Goal: Task Accomplishment & Management: Use online tool/utility

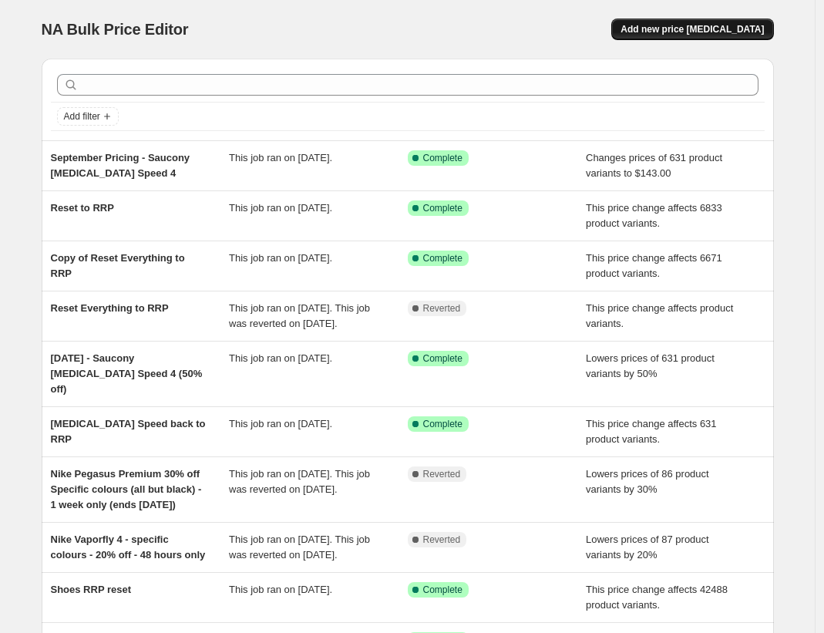
click at [721, 29] on span "Add new price [MEDICAL_DATA]" at bounding box center [691, 29] width 143 height 12
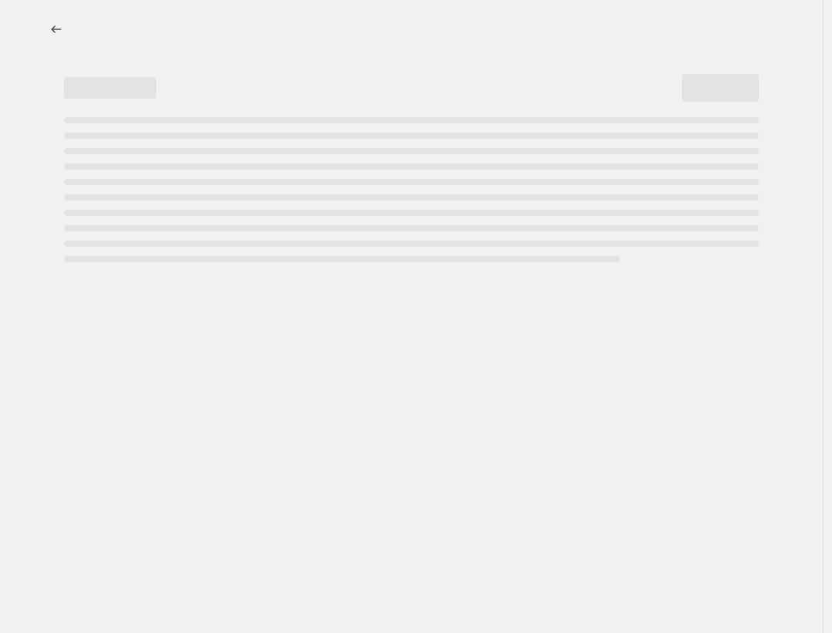
select select "percentage"
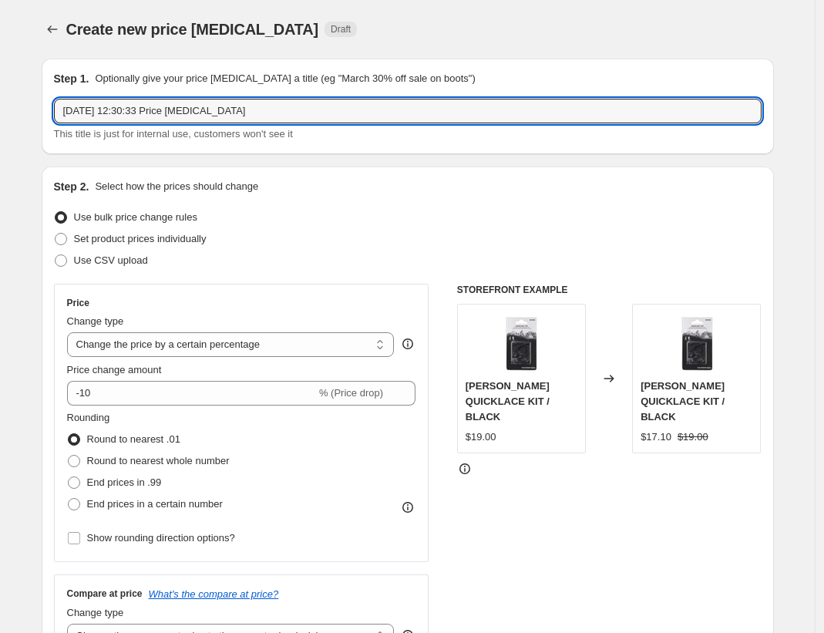
drag, startPoint x: 321, startPoint y: 109, endPoint x: -99, endPoint y: 79, distance: 421.9
click at [0, 79] on html "Home Settings Plans Skip to content Create new price change job. This page is r…" at bounding box center [412, 316] width 824 height 633
type input "September Pricing - Men's Nike Pegasus Premium minus triple black (25% off)"
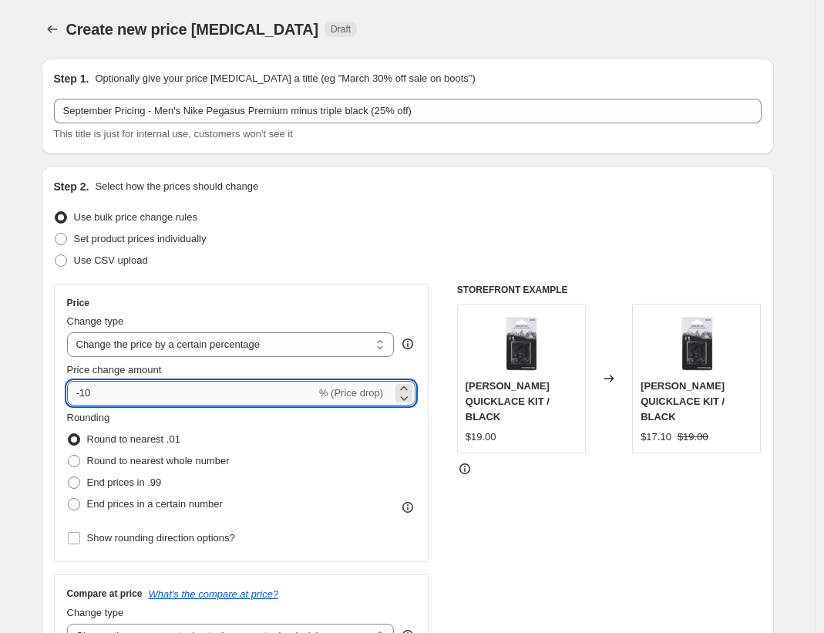
drag, startPoint x: 86, startPoint y: 395, endPoint x: 118, endPoint y: 395, distance: 31.6
click at [107, 394] on input "-10" at bounding box center [191, 393] width 249 height 25
type input "-25"
click at [59, 425] on div "Price Change type Change the price to a certain amount Change the price by a ce…" at bounding box center [241, 423] width 375 height 278
click at [170, 459] on span "Round to nearest whole number" at bounding box center [158, 461] width 143 height 12
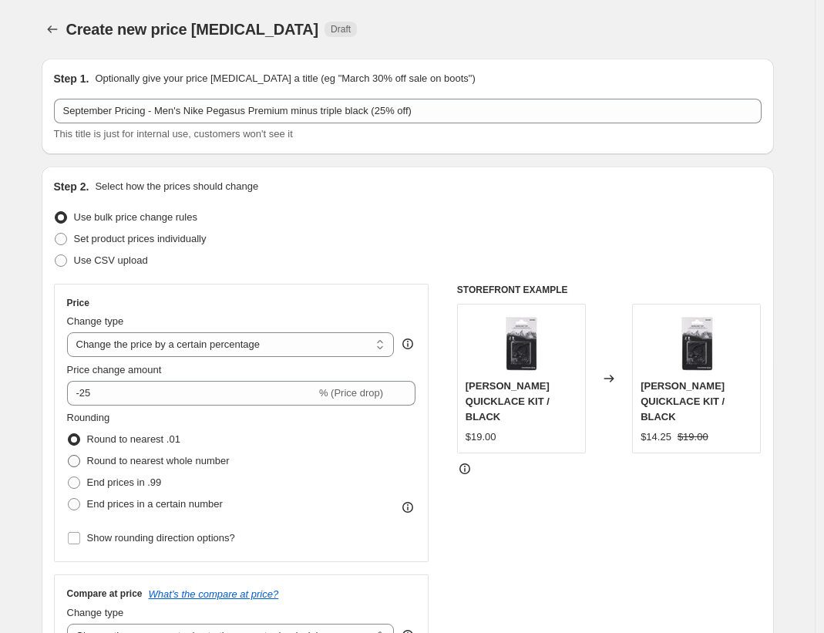
click at [69, 455] on input "Round to nearest whole number" at bounding box center [68, 455] width 1 height 1
radio input "true"
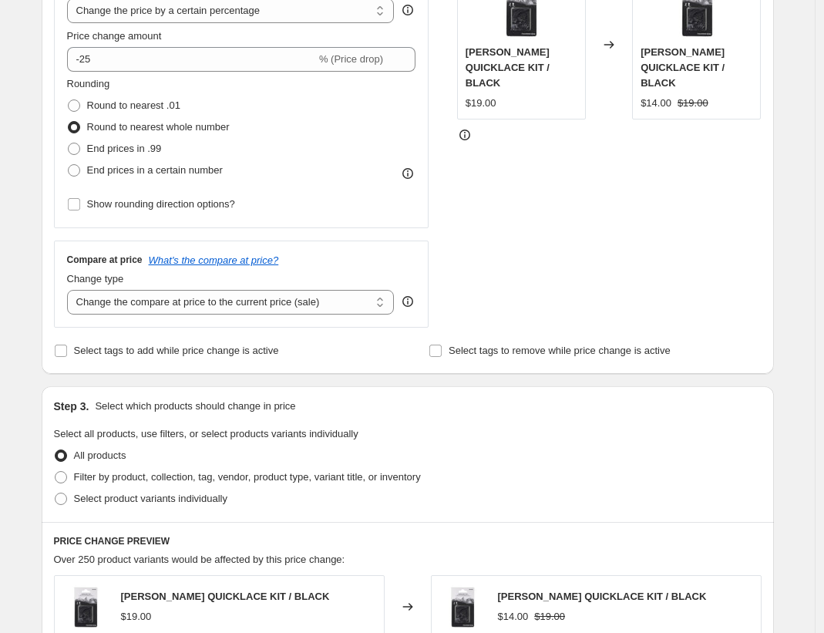
scroll to position [404, 0]
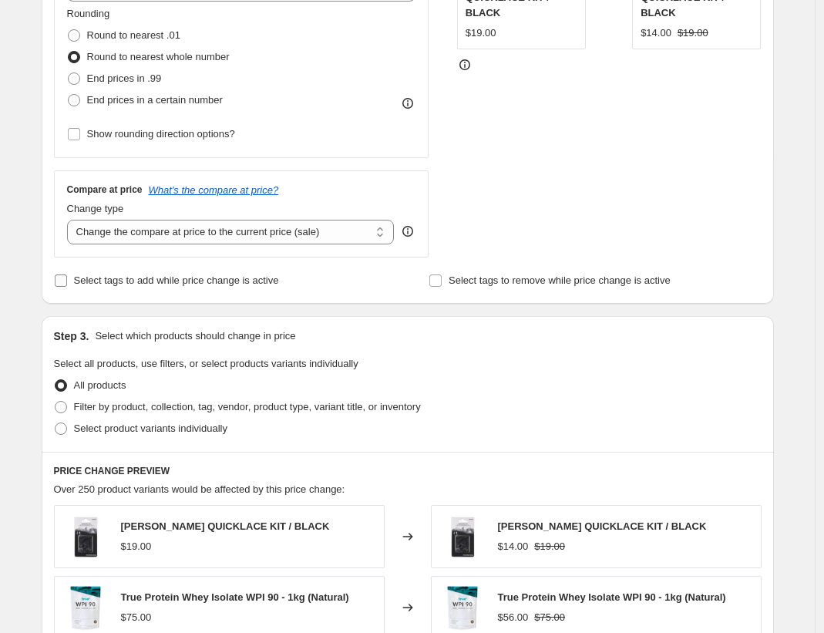
click at [275, 278] on span "Select tags to add while price change is active" at bounding box center [176, 280] width 205 height 12
click at [67, 278] on input "Select tags to add while price change is active" at bounding box center [61, 280] width 12 height 12
checkbox input "true"
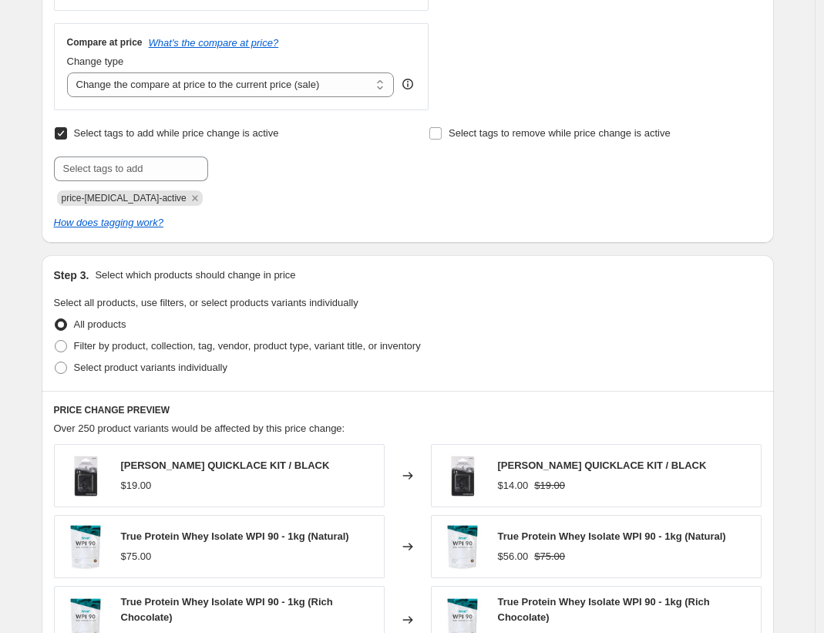
scroll to position [704, 0]
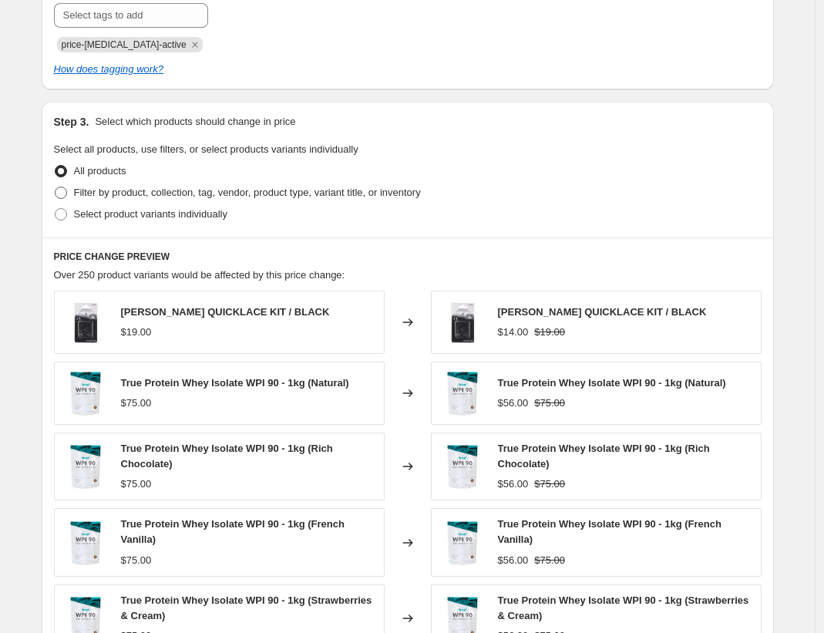
click at [260, 200] on label "Filter by product, collection, tag, vendor, product type, variant title, or inv…" at bounding box center [237, 193] width 367 height 22
click at [55, 187] on input "Filter by product, collection, tag, vendor, product type, variant title, or inv…" at bounding box center [55, 187] width 1 height 1
radio input "true"
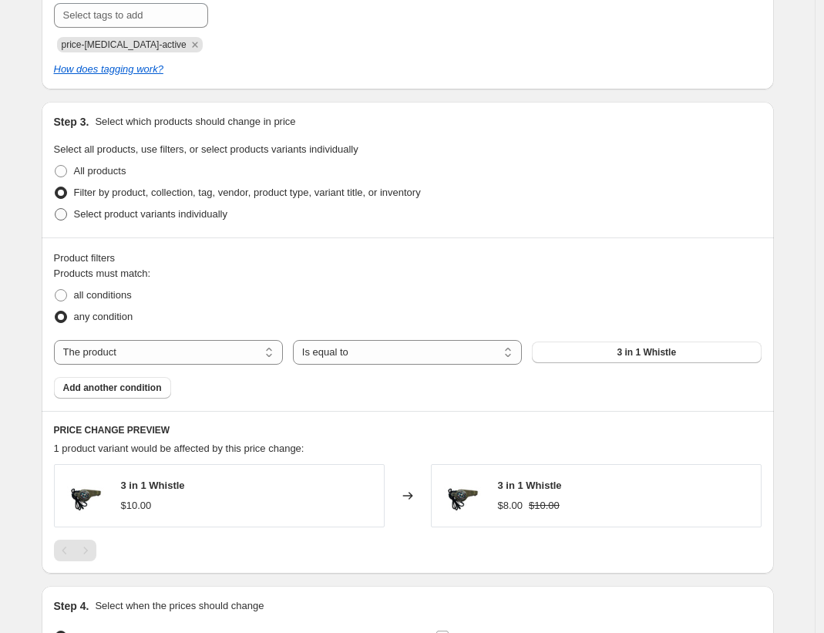
click at [100, 209] on span "Select product variants individually" at bounding box center [150, 214] width 153 height 12
click at [55, 209] on input "Select product variants individually" at bounding box center [55, 208] width 1 height 1
radio input "true"
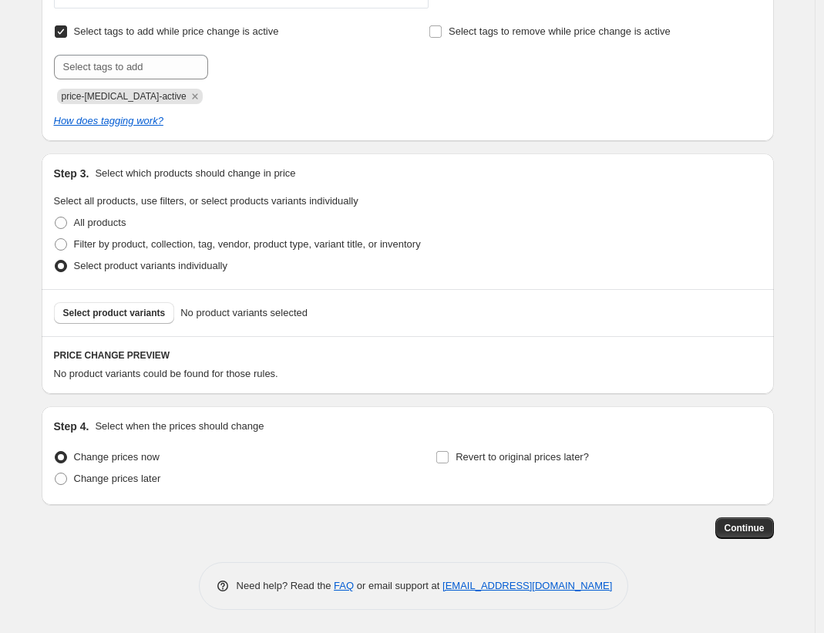
scroll to position [653, 0]
click at [152, 314] on span "Select product variants" at bounding box center [114, 313] width 102 height 12
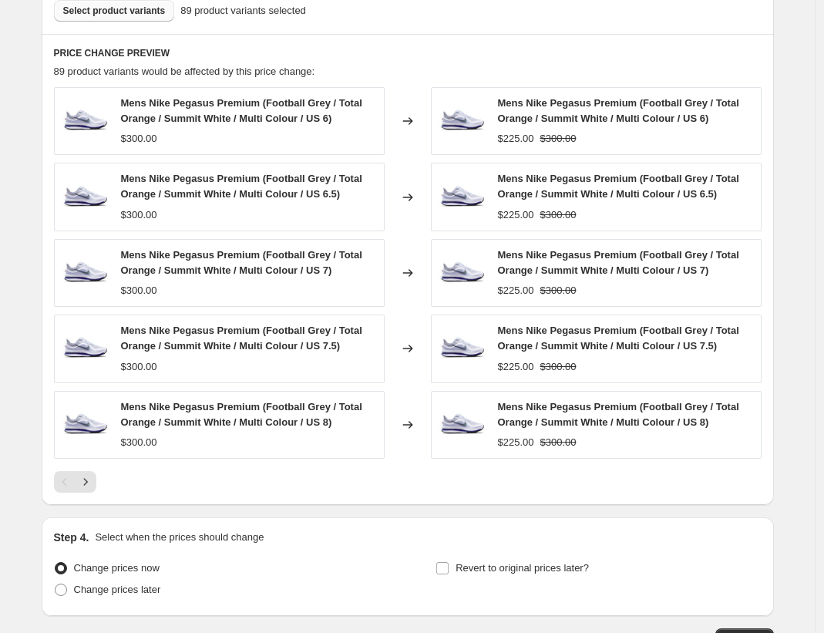
scroll to position [1066, 0]
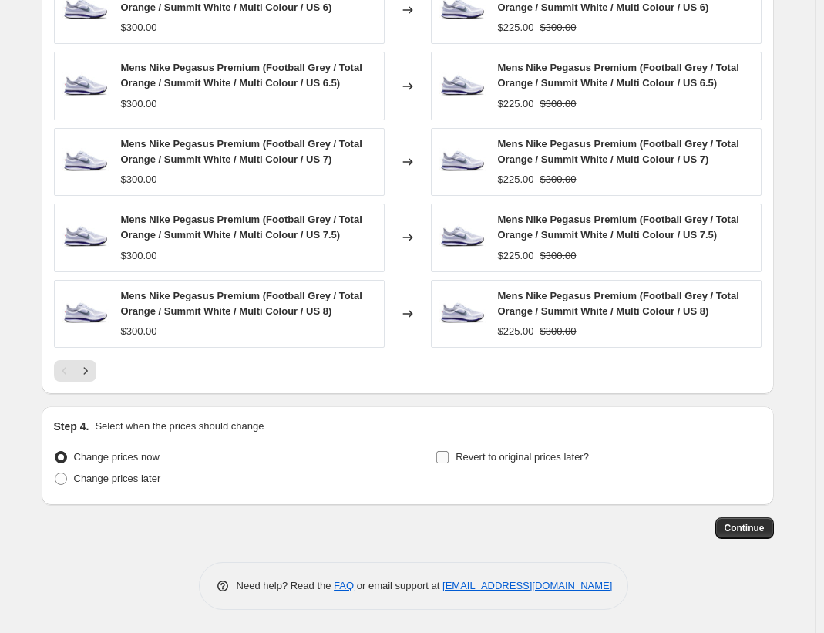
click at [500, 459] on span "Revert to original prices later?" at bounding box center [521, 457] width 133 height 12
click at [449, 459] on input "Revert to original prices later?" at bounding box center [442, 457] width 12 height 12
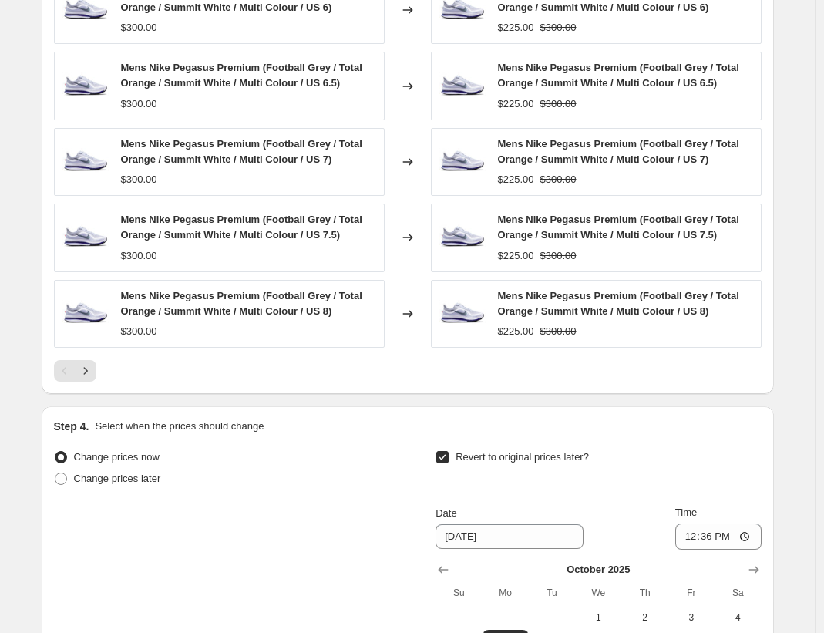
scroll to position [1329, 0]
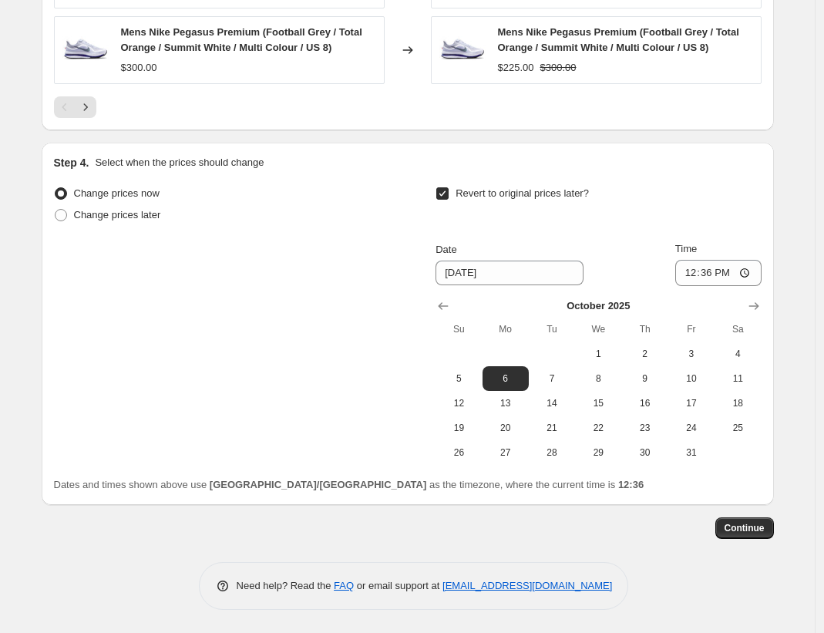
click at [472, 202] on label "Revert to original prices later?" at bounding box center [511, 194] width 153 height 22
click at [449, 200] on input "Revert to original prices later?" at bounding box center [442, 193] width 12 height 12
checkbox input "false"
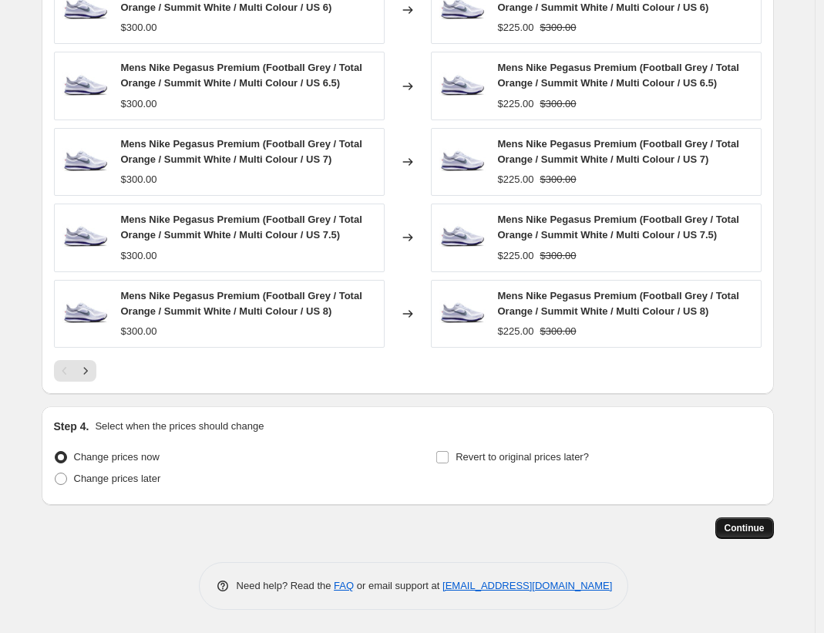
click at [741, 526] on span "Continue" at bounding box center [744, 528] width 40 height 12
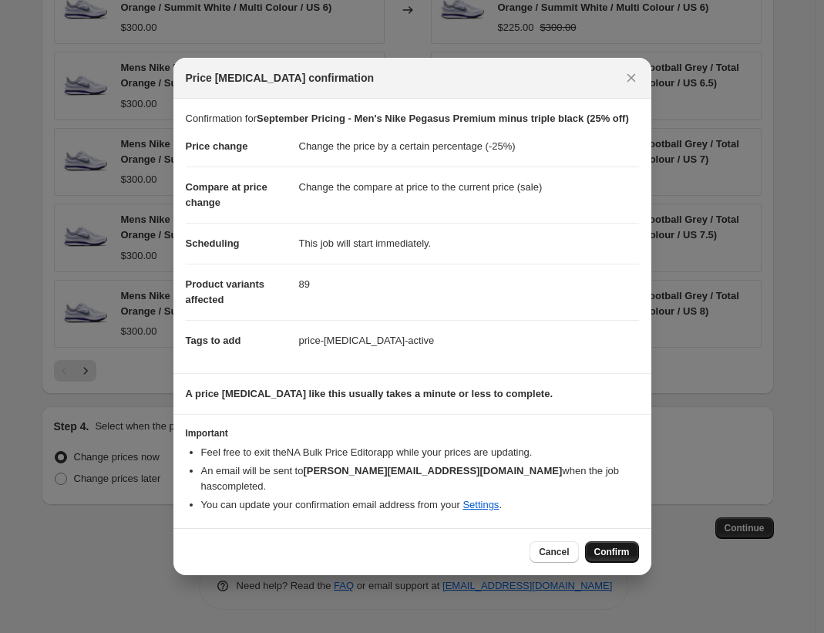
click at [603, 548] on span "Confirm" at bounding box center [611, 552] width 35 height 12
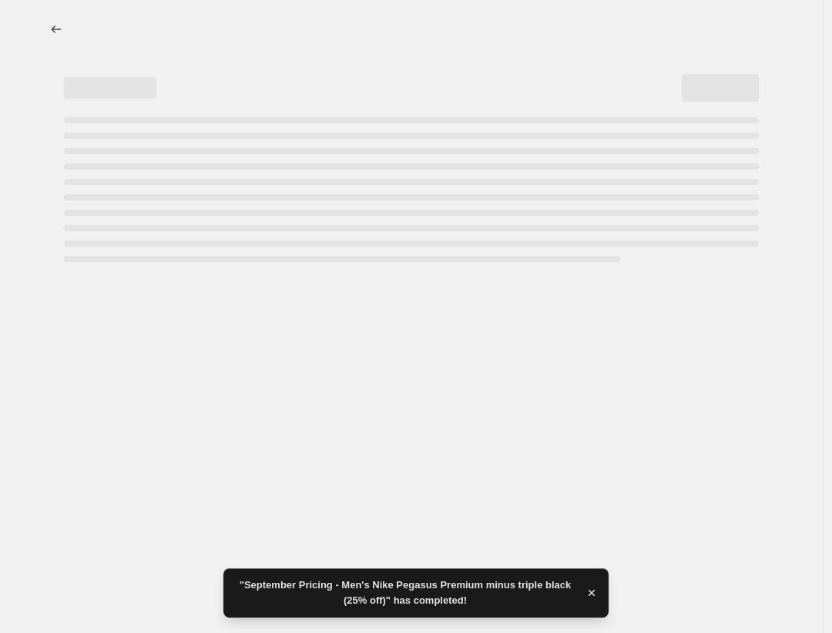
select select "percentage"
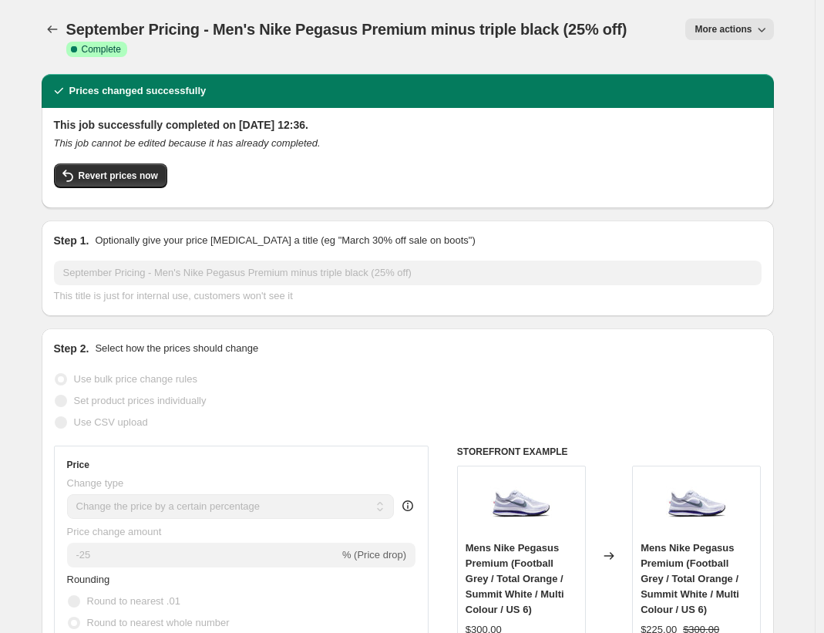
click at [728, 29] on span "More actions" at bounding box center [722, 29] width 57 height 12
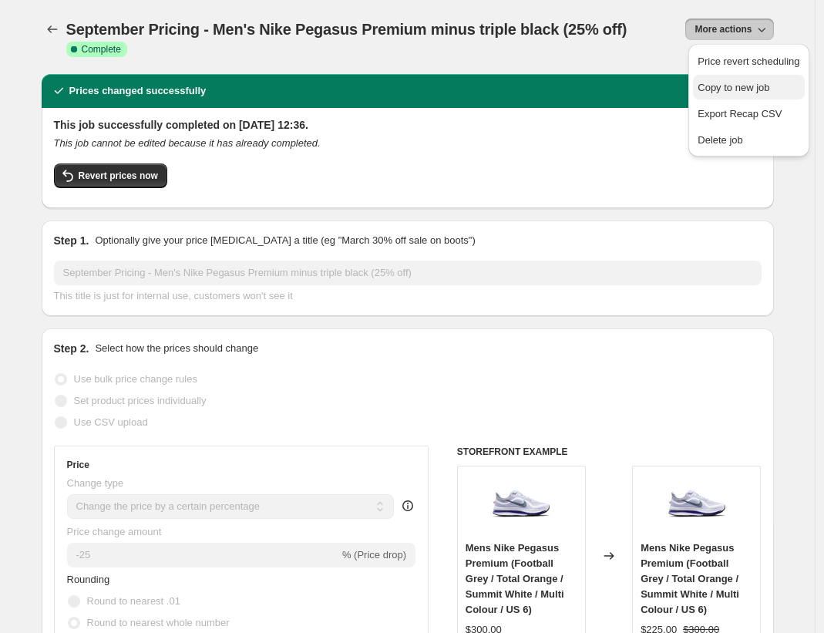
click at [735, 78] on button "Copy to new job" at bounding box center [748, 87] width 111 height 25
select select "percentage"
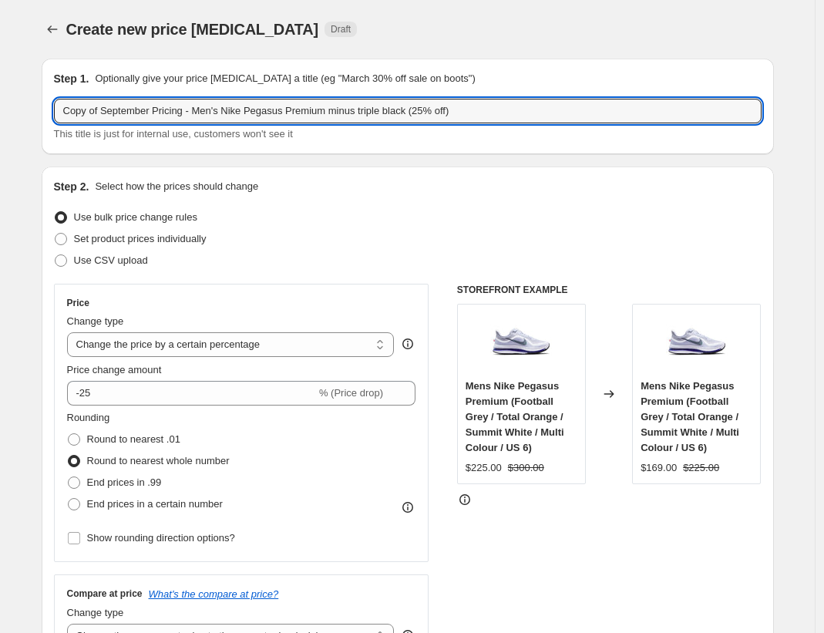
drag, startPoint x: 106, startPoint y: 109, endPoint x: 25, endPoint y: 102, distance: 82.0
click at [186, 113] on input "September Pricing - Men's Nike Pegasus Premium minus triple black (25% off)" at bounding box center [407, 111] width 707 height 25
click at [118, 111] on input "September Pricing - Women's Nike Pegasus Premium minus triple black (25% off)" at bounding box center [407, 111] width 707 height 25
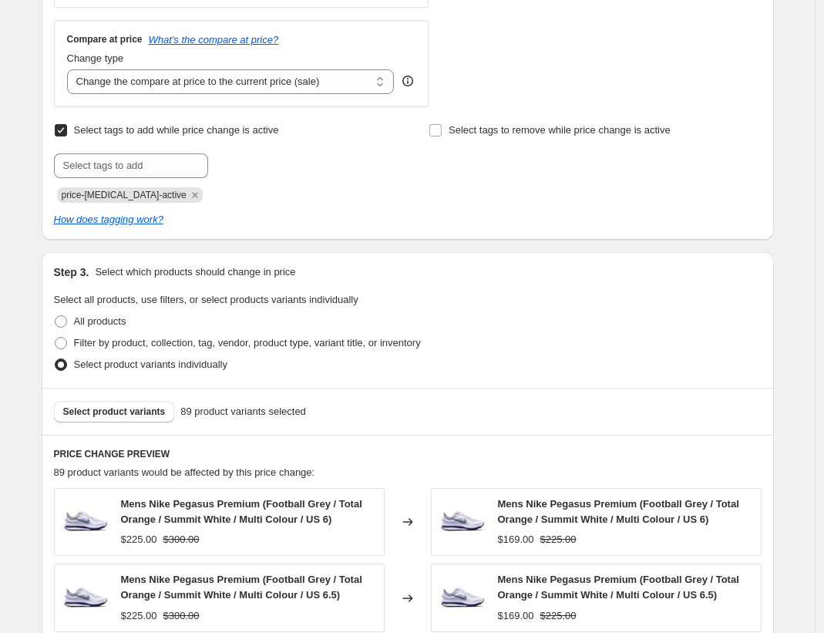
scroll to position [845, 0]
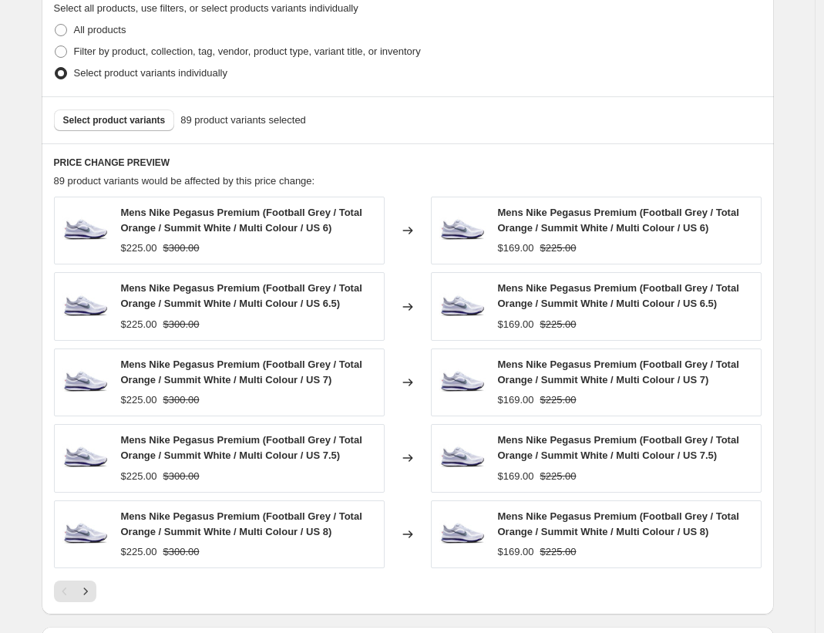
type input "[DATE] Pricing - Women's Nike Pegasus Premium minus triple black (25% off)"
click at [162, 139] on div "Select product variants 89 product variants selected" at bounding box center [408, 119] width 732 height 47
click at [161, 128] on button "Select product variants" at bounding box center [114, 120] width 121 height 22
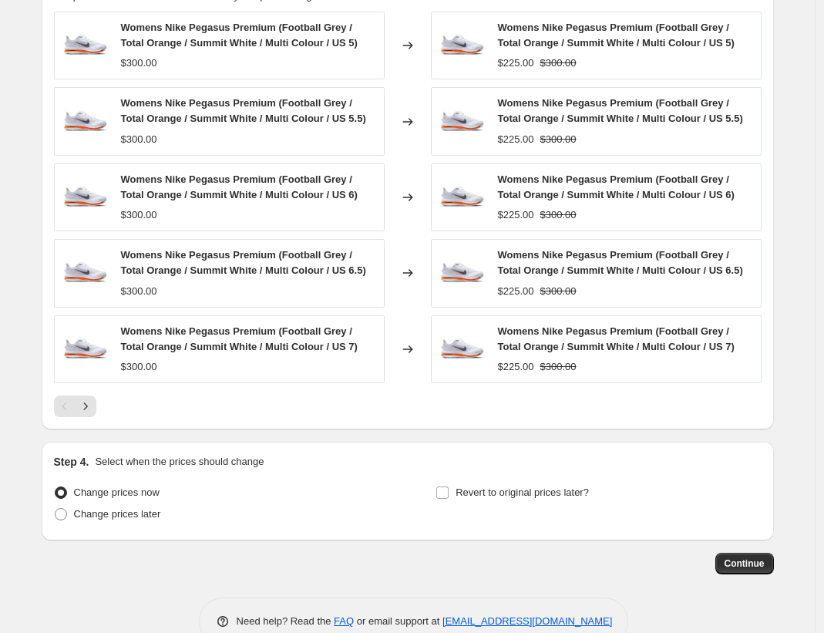
scroll to position [1066, 0]
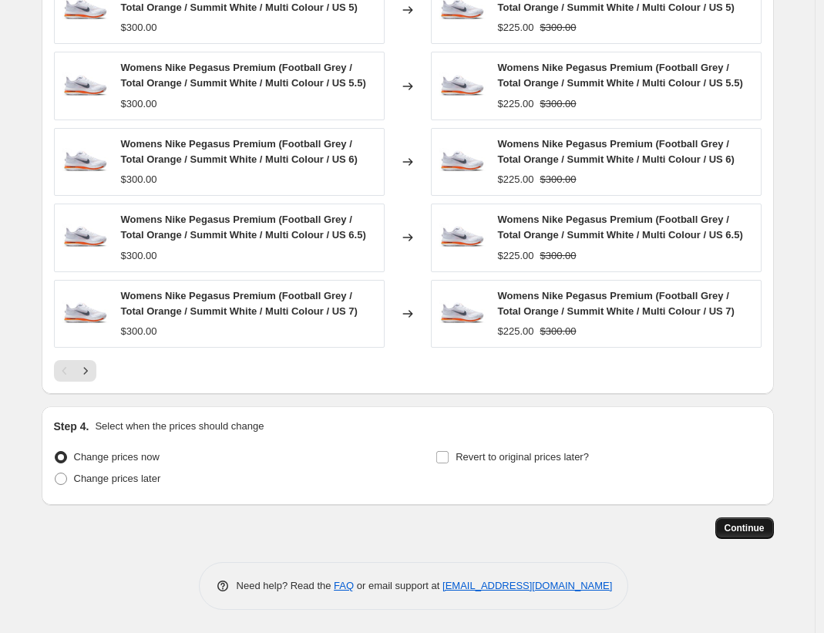
click at [774, 530] on button "Continue" at bounding box center [744, 528] width 59 height 22
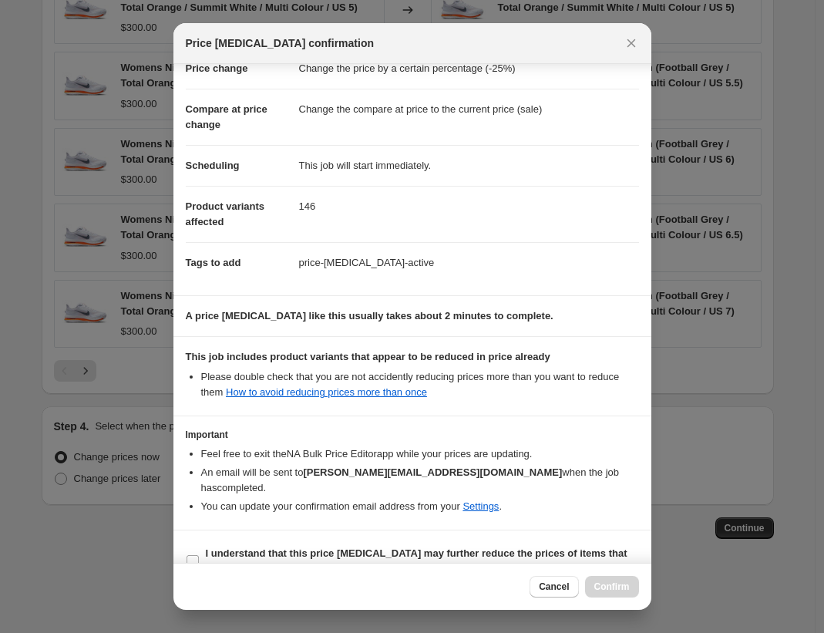
scroll to position [72, 0]
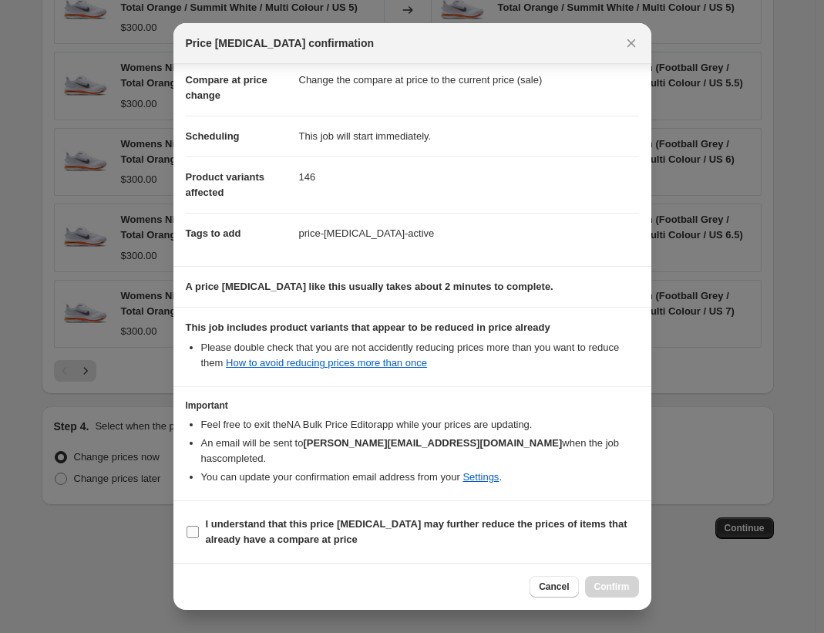
click at [497, 532] on span "I understand that this price change job may further reduce the prices of items …" at bounding box center [422, 531] width 433 height 31
click at [199, 532] on input "I understand that this price change job may further reduce the prices of items …" at bounding box center [193, 532] width 12 height 12
checkbox input "true"
click at [627, 587] on span "Confirm" at bounding box center [611, 586] width 35 height 12
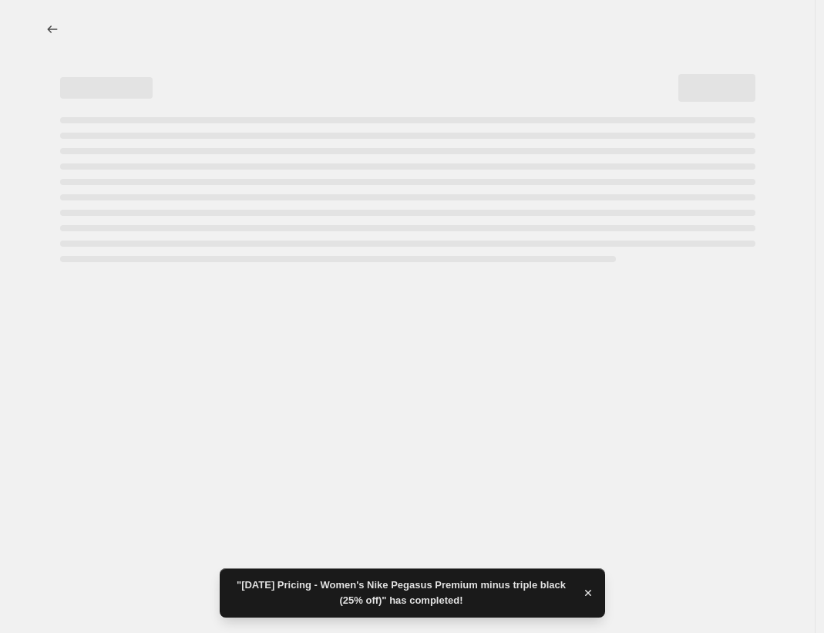
select select "percentage"
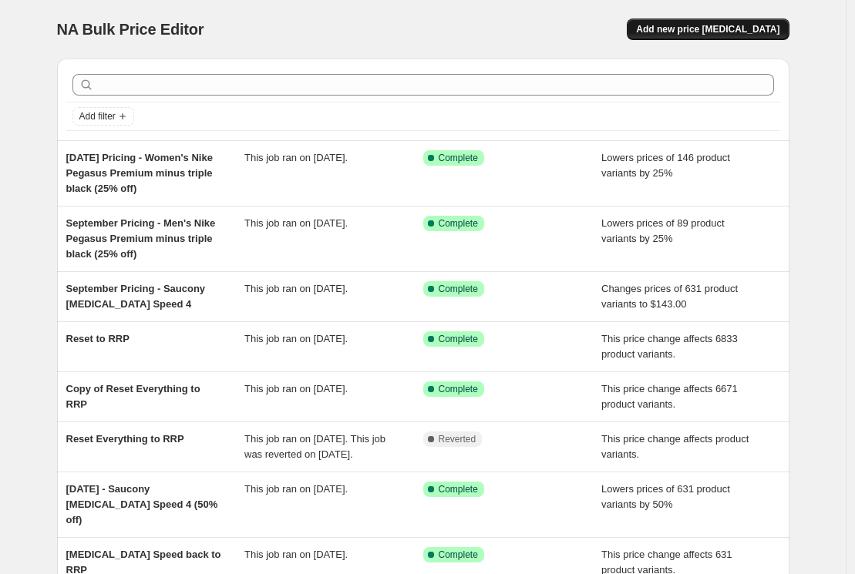
click at [765, 27] on span "Add new price [MEDICAL_DATA]" at bounding box center [707, 29] width 143 height 12
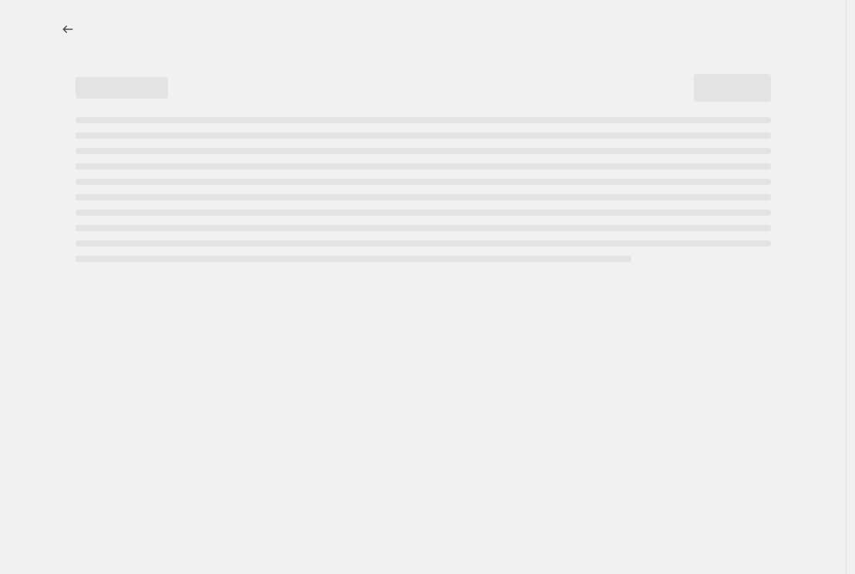
select select "percentage"
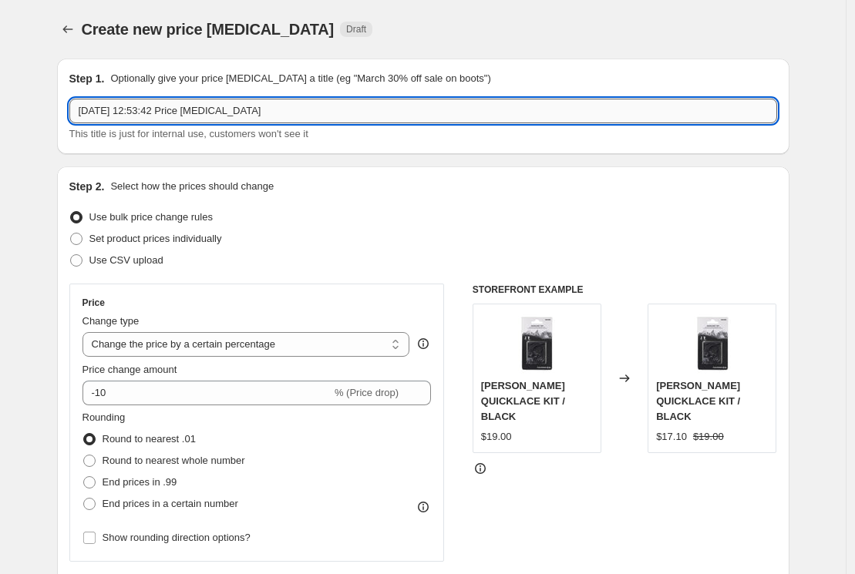
click at [229, 109] on input "29 Sept 2025, 12:53:42 Price change job" at bounding box center [422, 111] width 707 height 25
type input "September Pricing - Nike Vaporfly 4 (25% off)"
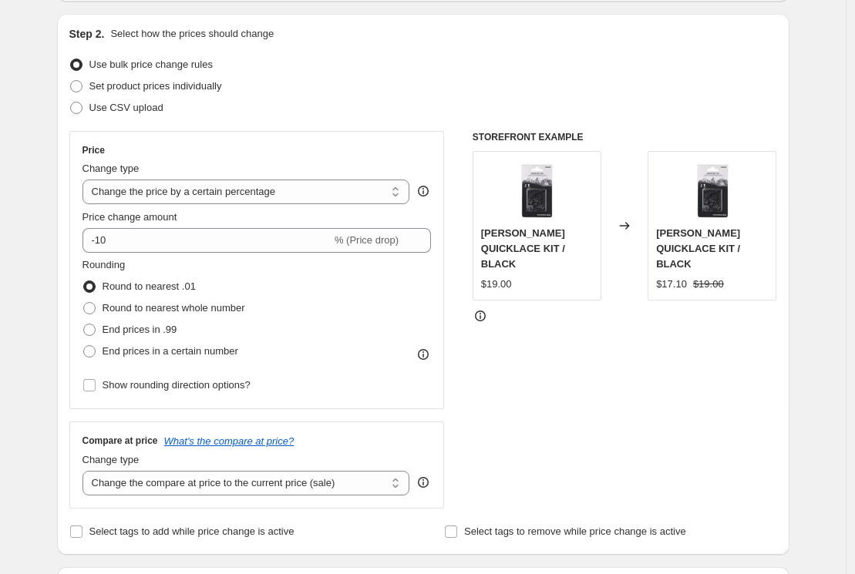
scroll to position [282, 0]
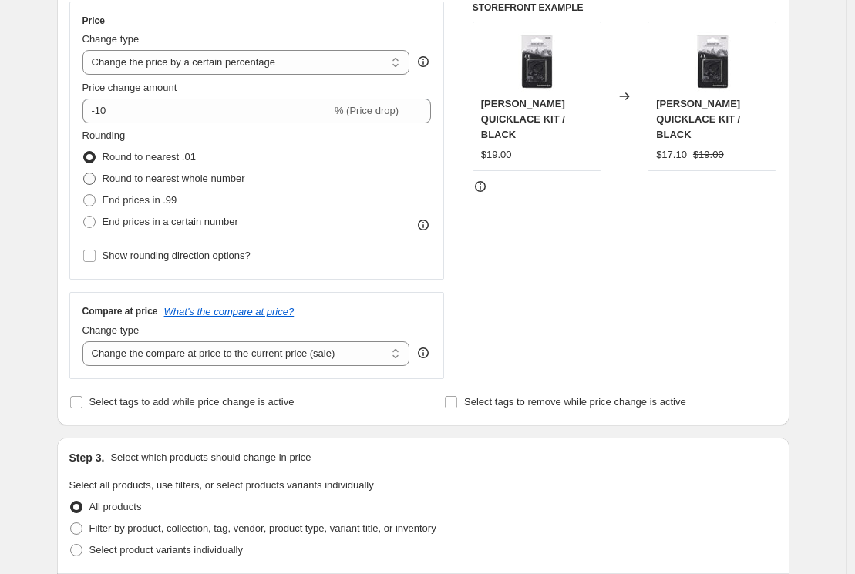
click at [169, 176] on span "Round to nearest whole number" at bounding box center [173, 179] width 143 height 12
click at [84, 173] on input "Round to nearest whole number" at bounding box center [83, 173] width 1 height 1
radio input "true"
click at [183, 407] on span "Select tags to add while price change is active" at bounding box center [191, 402] width 205 height 12
click at [82, 407] on input "Select tags to add while price change is active" at bounding box center [76, 402] width 12 height 12
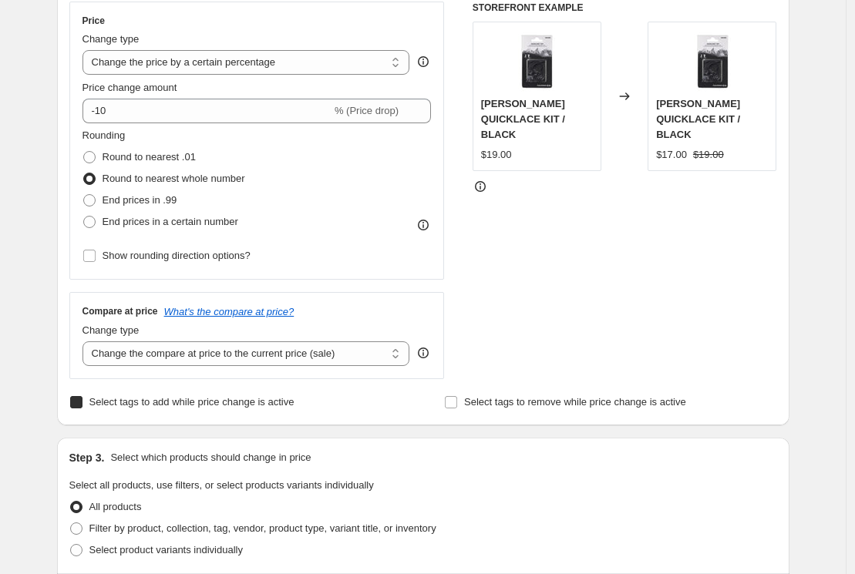
checkbox input "true"
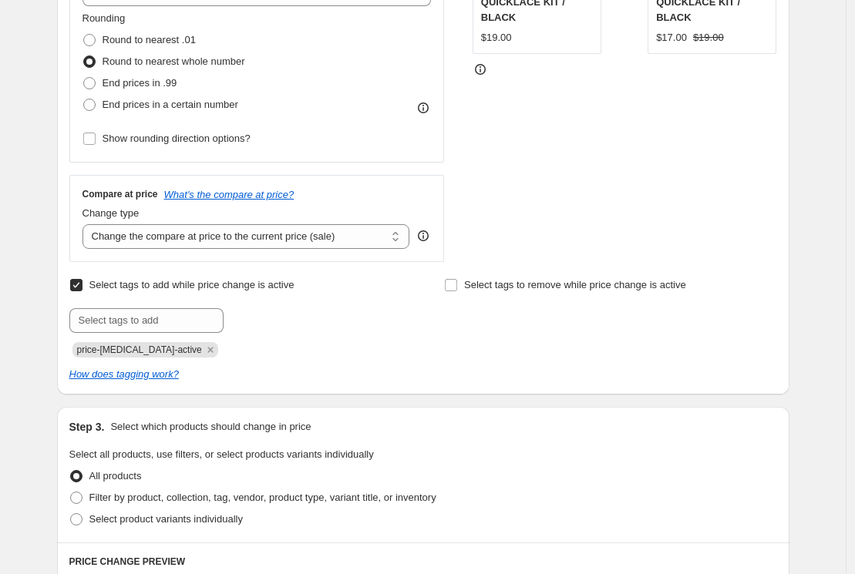
scroll to position [697, 0]
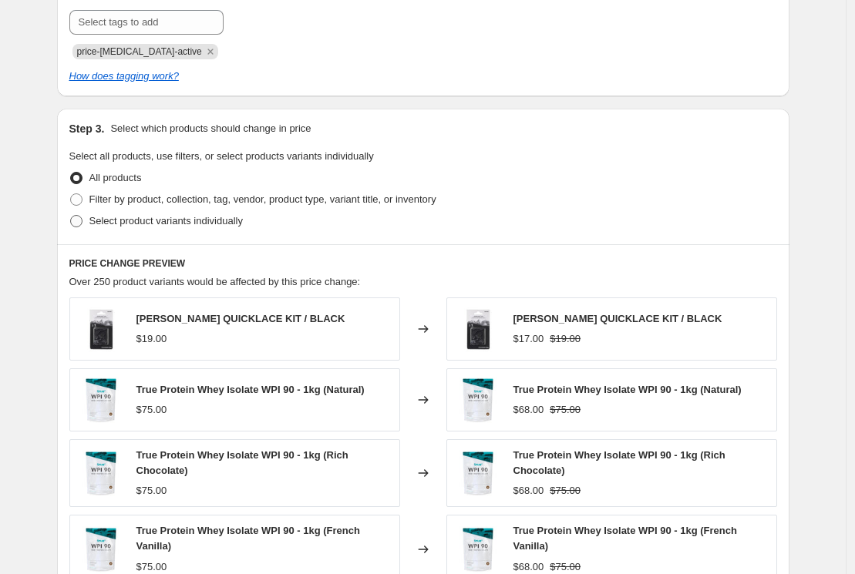
click at [174, 217] on span "Select product variants individually" at bounding box center [165, 221] width 153 height 12
click at [71, 216] on input "Select product variants individually" at bounding box center [70, 215] width 1 height 1
radio input "true"
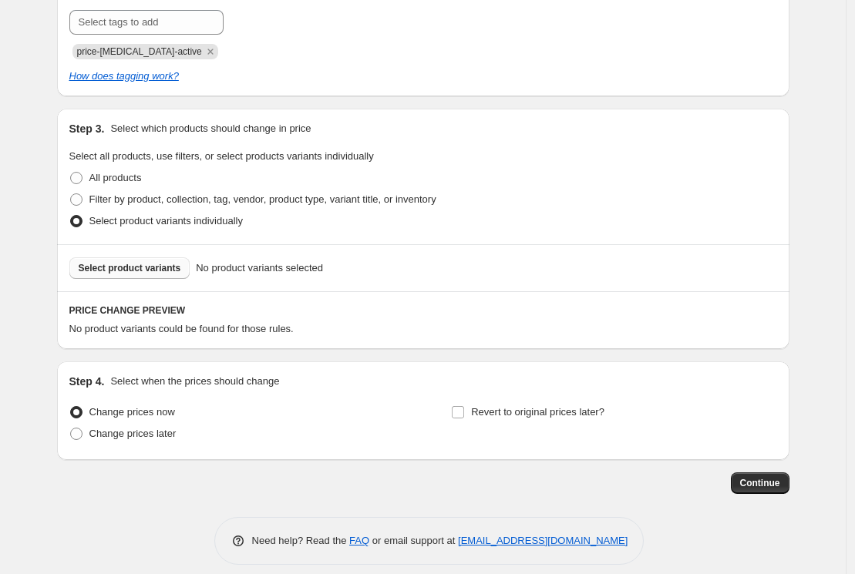
click at [161, 267] on span "Select product variants" at bounding box center [130, 268] width 102 height 12
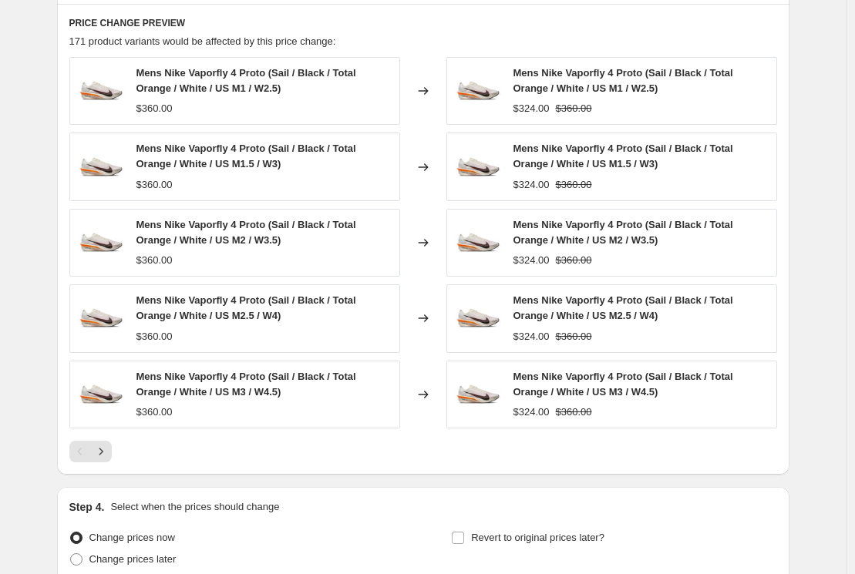
scroll to position [1124, 0]
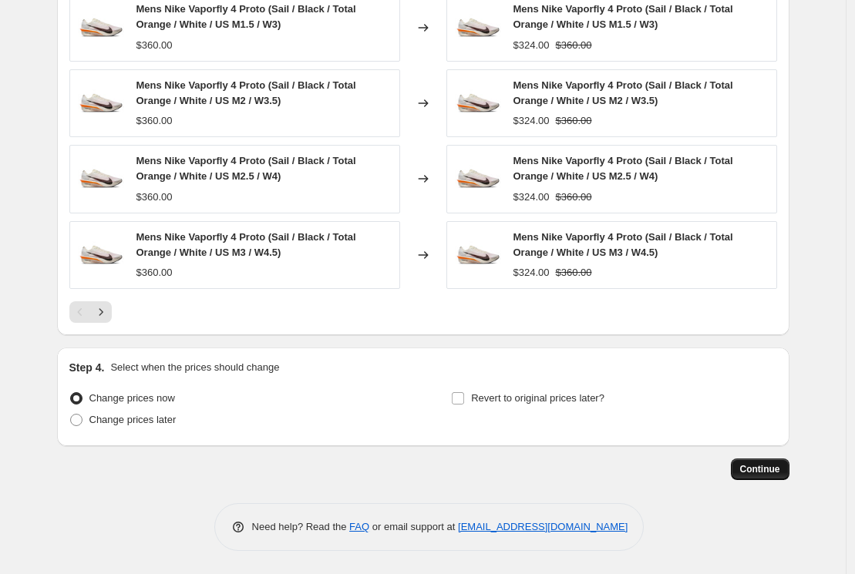
click at [769, 469] on span "Continue" at bounding box center [760, 469] width 40 height 12
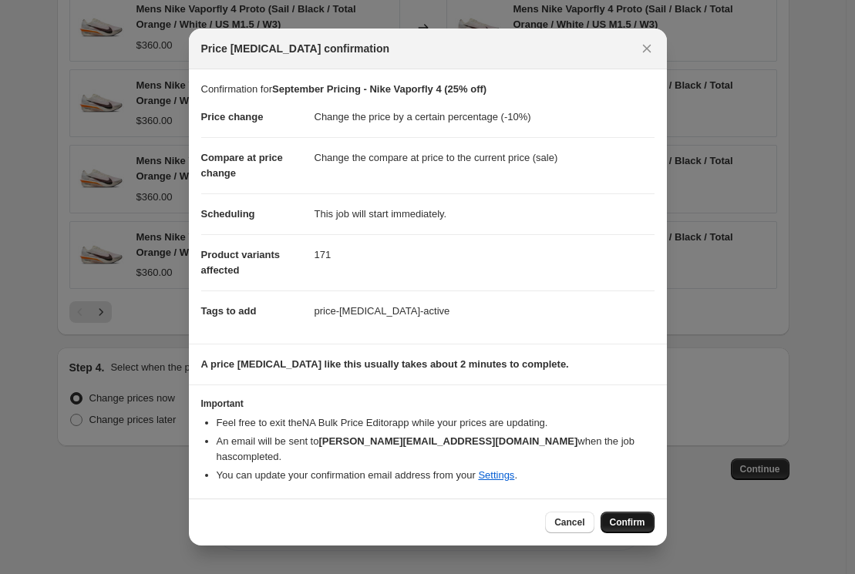
click at [613, 516] on span "Confirm" at bounding box center [627, 522] width 35 height 12
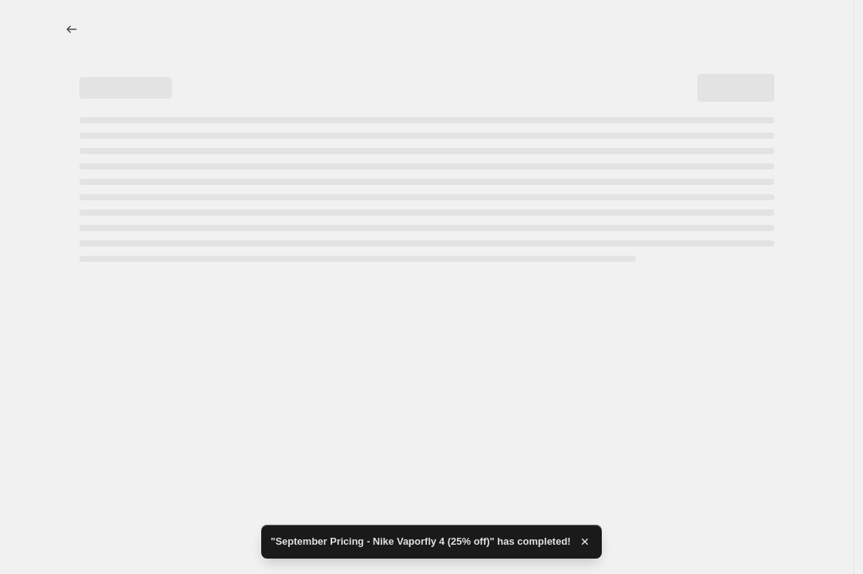
select select "percentage"
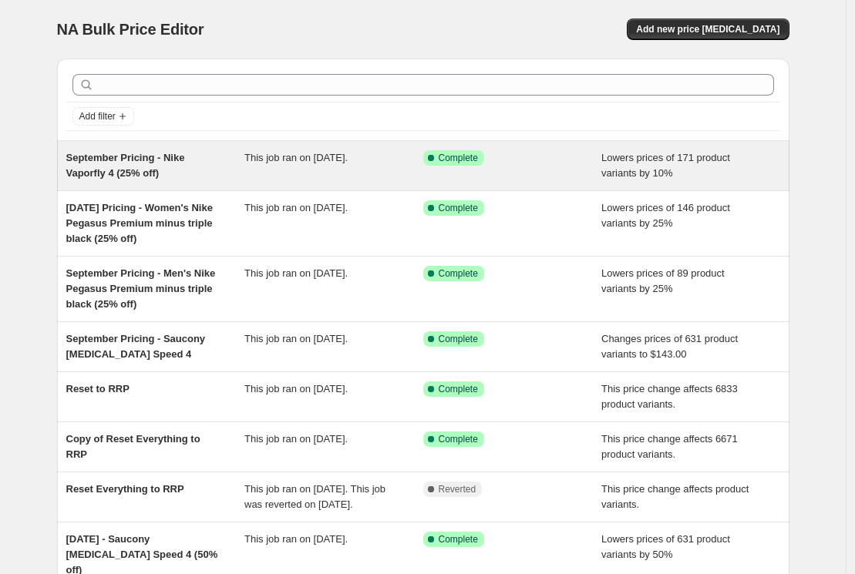
click at [147, 153] on span "September Pricing - Nike Vaporfly 4 (25% off)" at bounding box center [125, 165] width 119 height 27
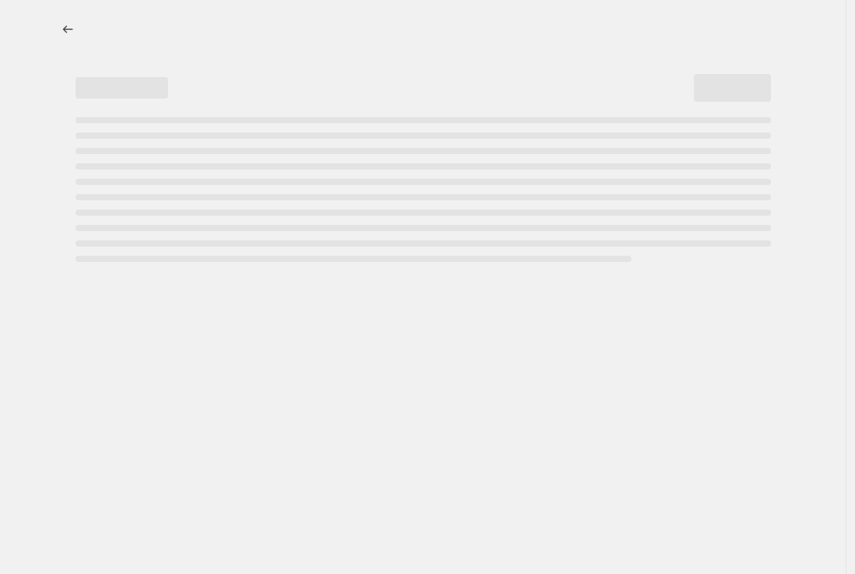
select select "percentage"
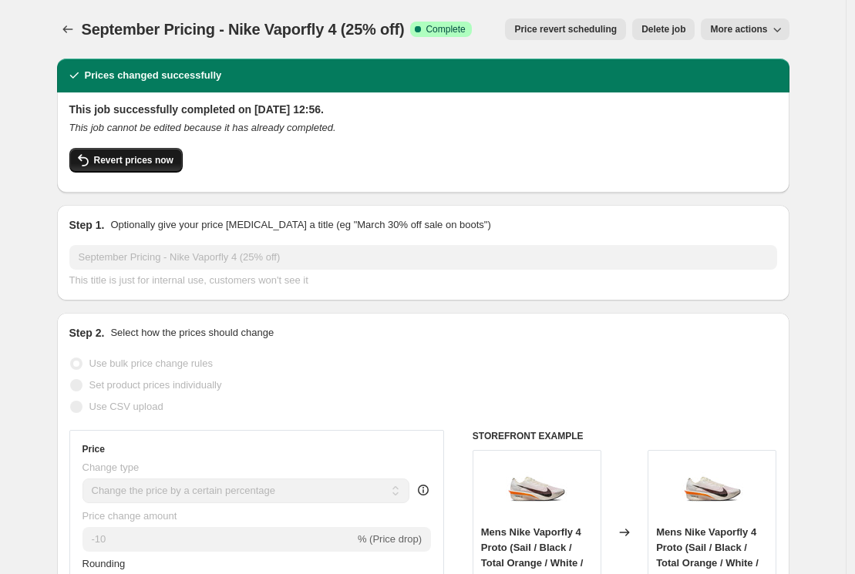
click at [149, 154] on span "Revert prices now" at bounding box center [133, 160] width 79 height 12
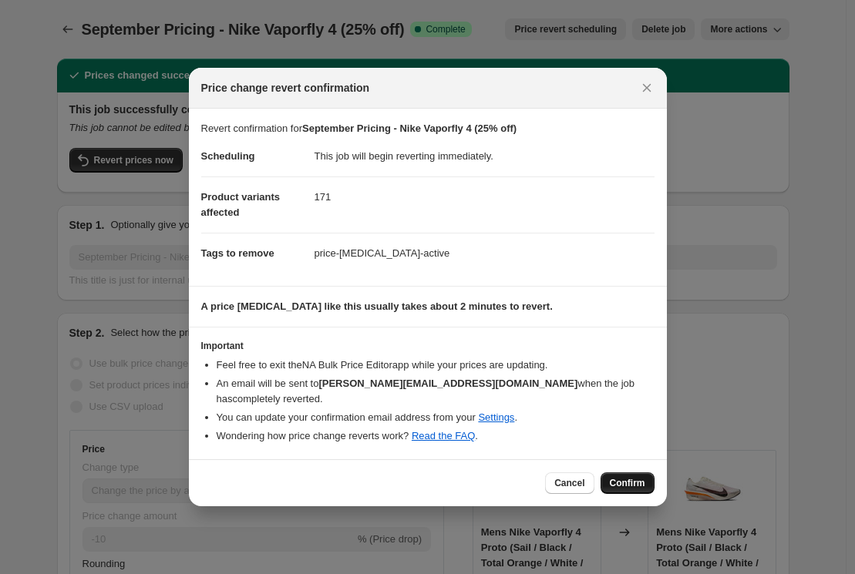
click at [635, 477] on span "Confirm" at bounding box center [627, 483] width 35 height 12
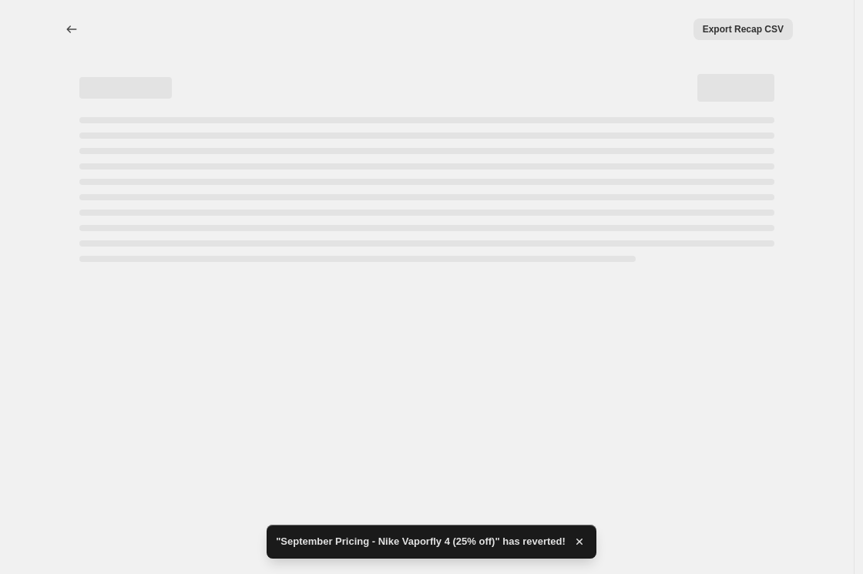
select select "percentage"
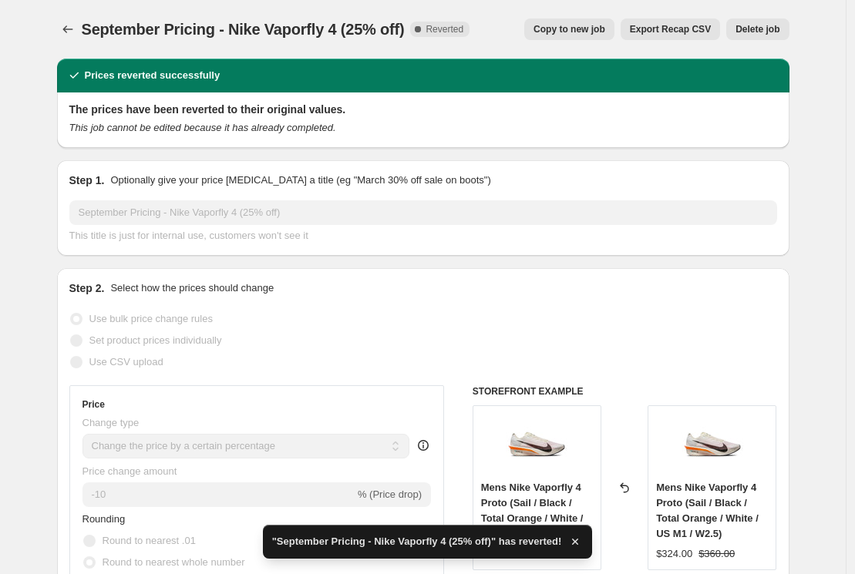
click at [595, 25] on span "Copy to new job" at bounding box center [569, 29] width 72 height 12
select select "percentage"
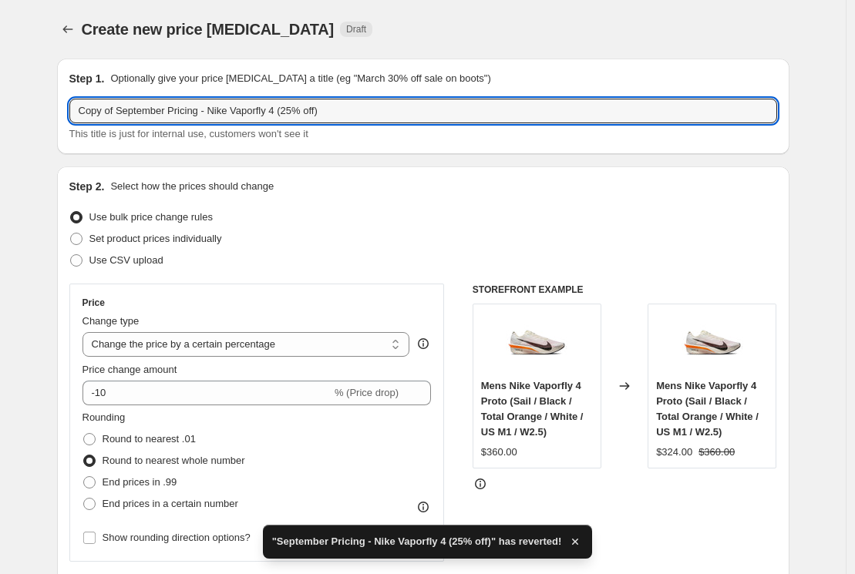
drag, startPoint x: 123, startPoint y: 108, endPoint x: 2, endPoint y: 105, distance: 121.8
click at [415, 110] on input "September Pricing - Nike Vaporfly 4 (25% off)" at bounding box center [422, 111] width 707 height 25
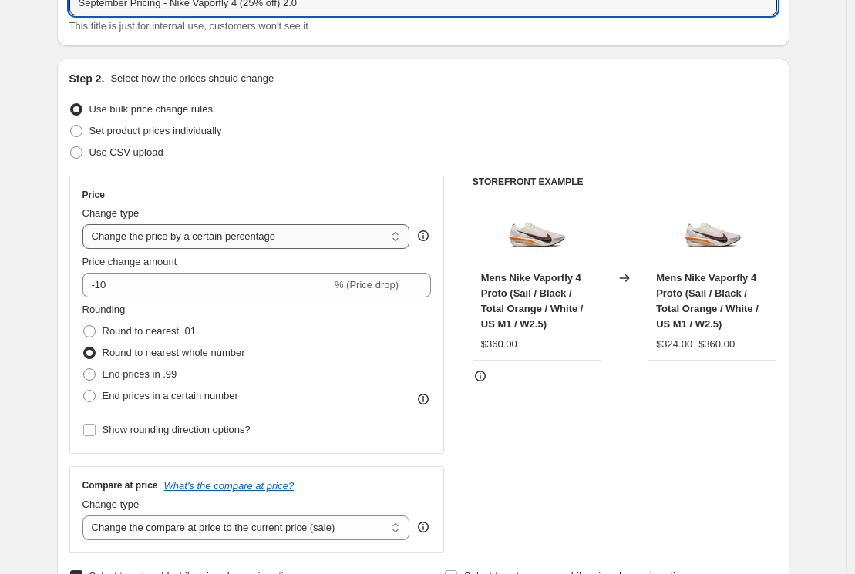
scroll to position [111, 0]
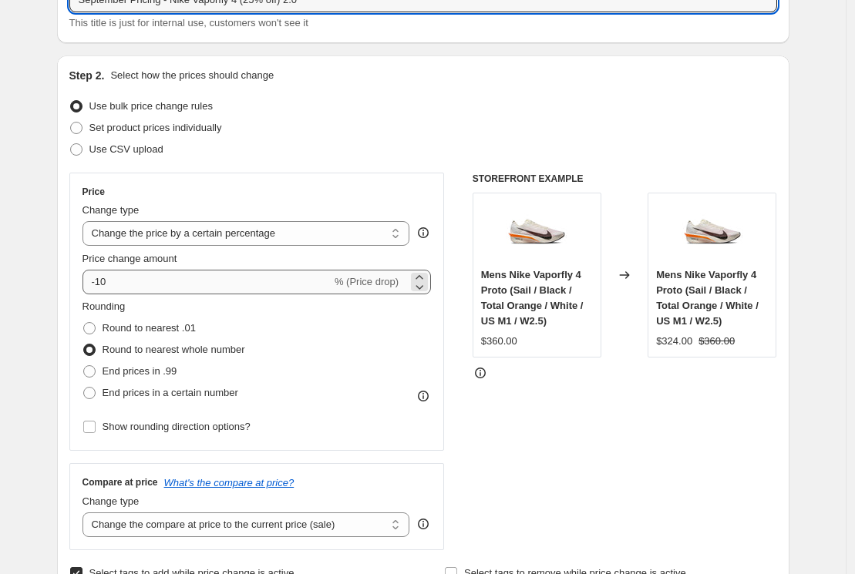
type input "September Pricing - Nike Vaporfly 4 (25% off) 2.0"
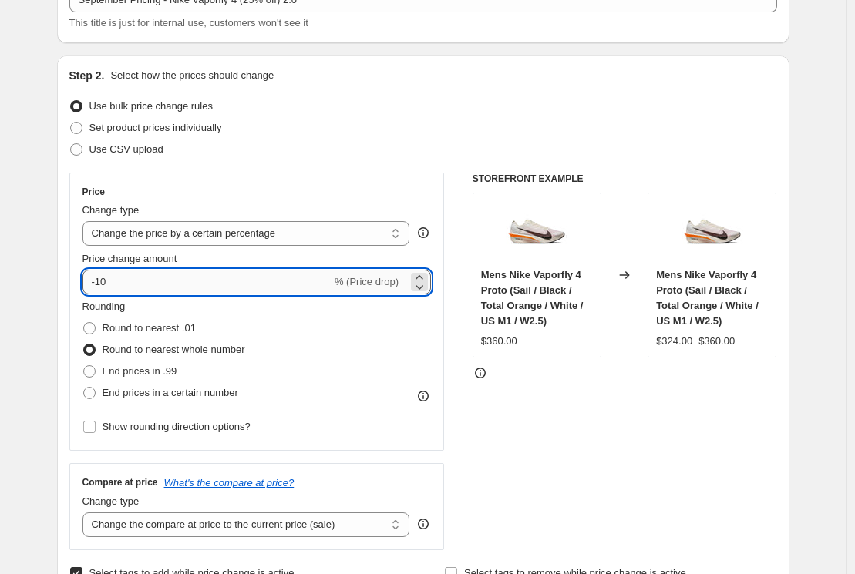
drag, startPoint x: 99, startPoint y: 287, endPoint x: 177, endPoint y: 284, distance: 78.7
click at [143, 281] on input "-10" at bounding box center [206, 282] width 249 height 25
type input "-25"
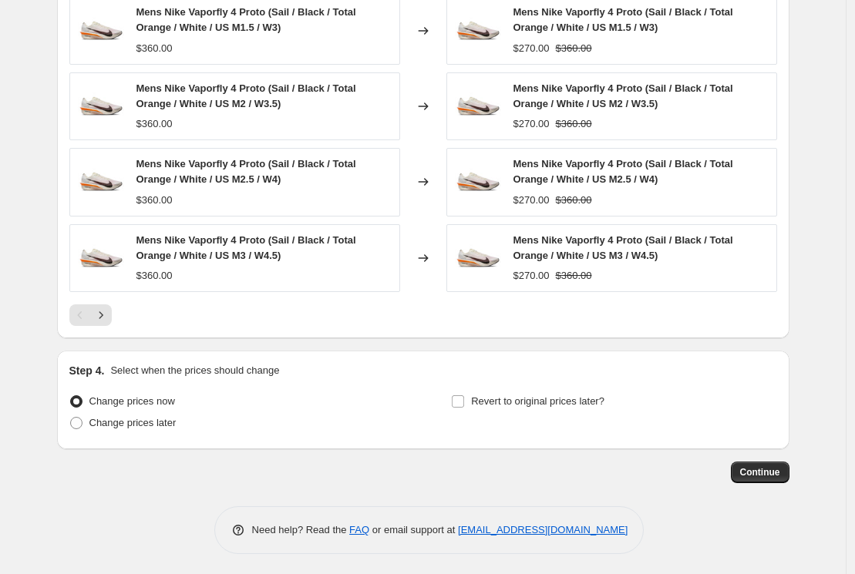
scroll to position [1124, 0]
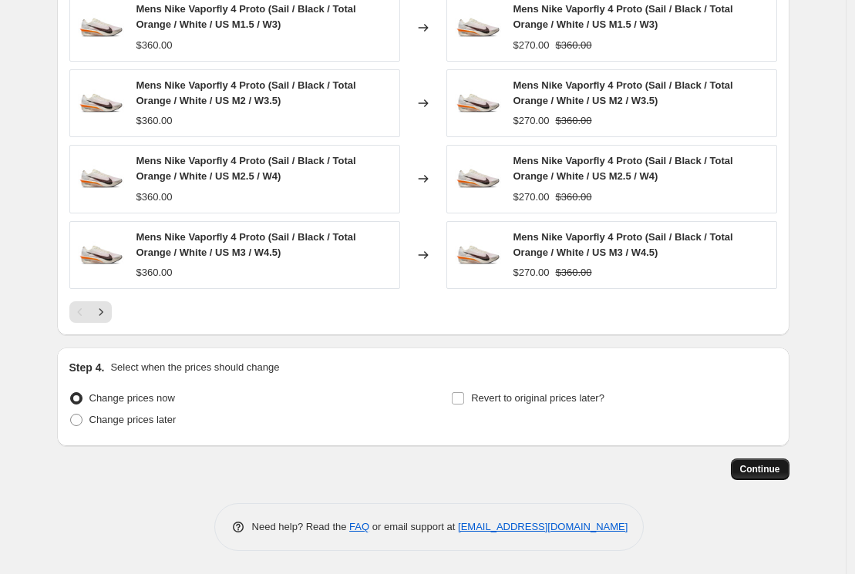
click at [761, 473] on span "Continue" at bounding box center [760, 469] width 40 height 12
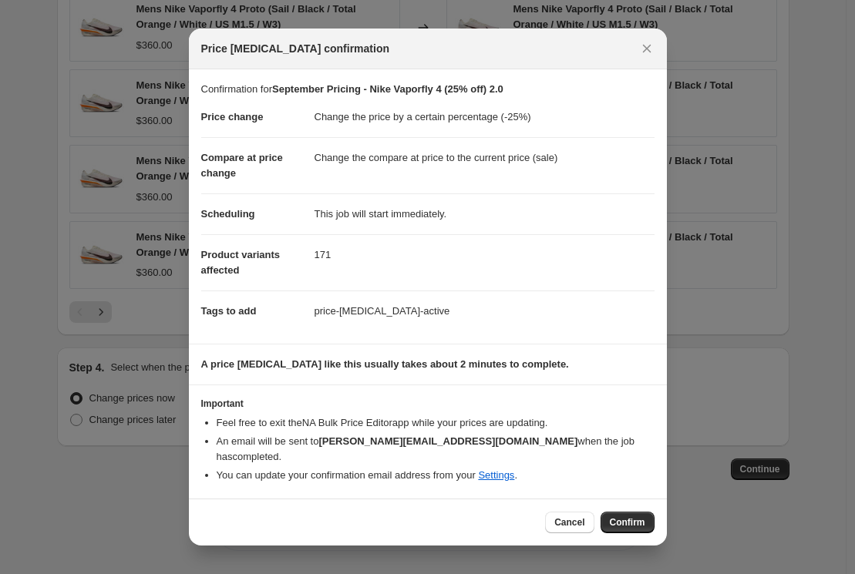
click at [625, 527] on div "Cancel Confirm" at bounding box center [428, 522] width 478 height 47
click at [616, 516] on span "Confirm" at bounding box center [627, 522] width 35 height 12
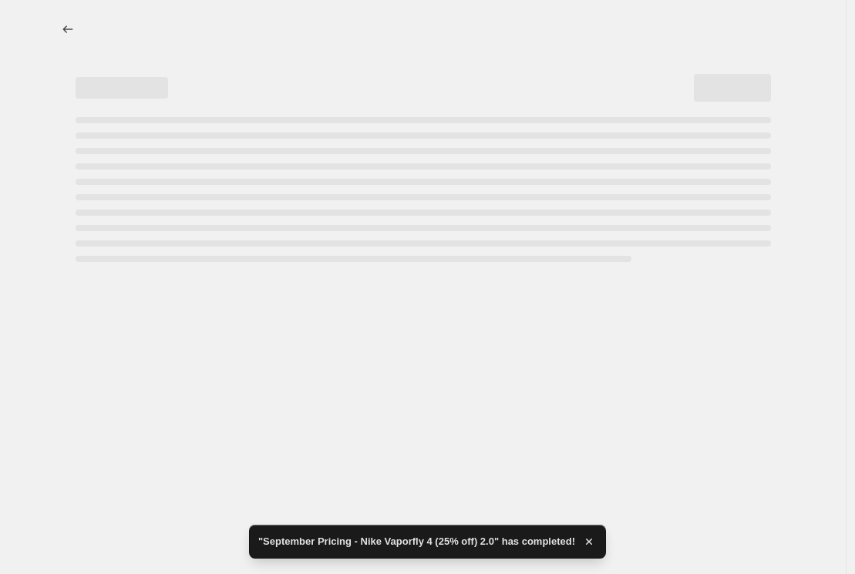
select select "percentage"
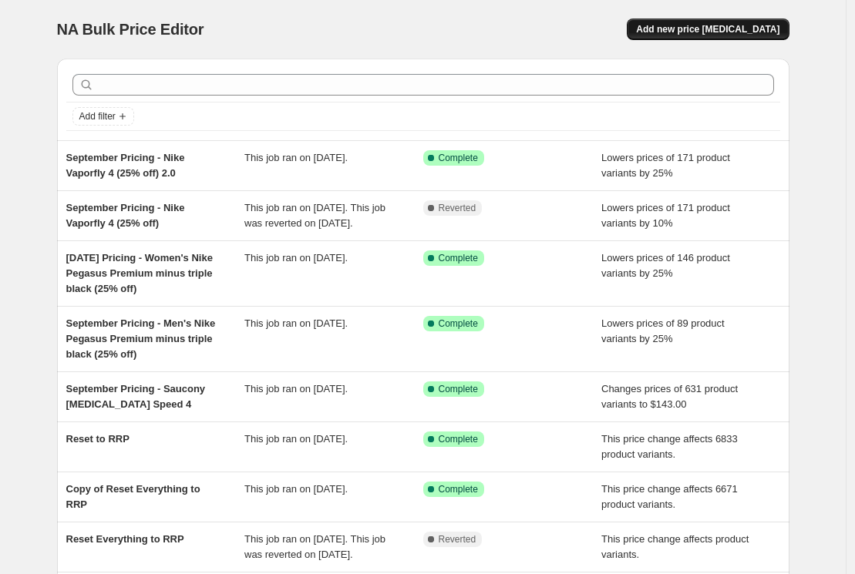
click at [744, 35] on button "Add new price [MEDICAL_DATA]" at bounding box center [708, 29] width 162 height 22
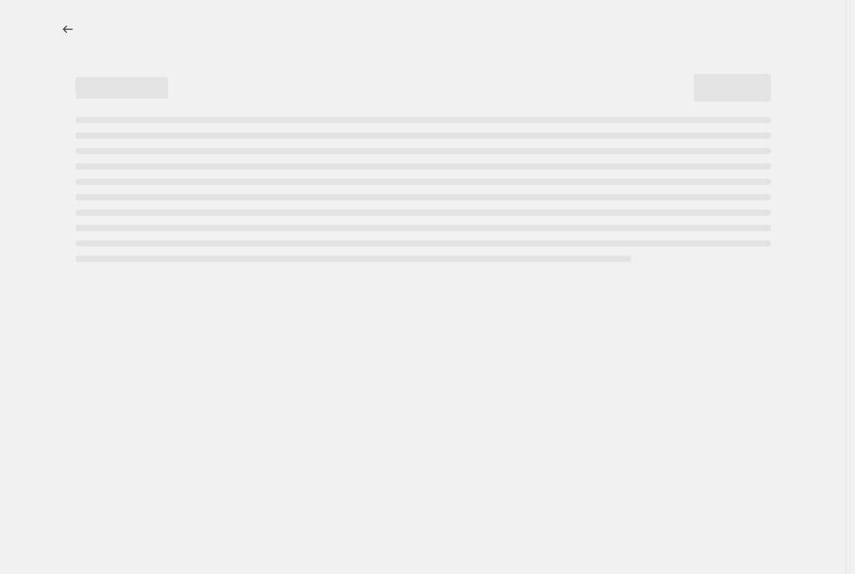
select select "percentage"
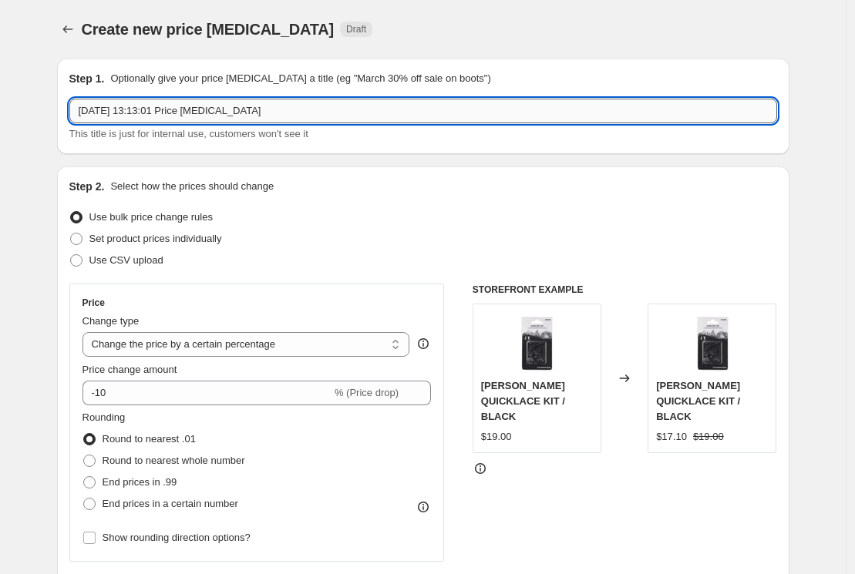
click at [206, 105] on input "29 Sept 2025, 13:13:01 Price change job" at bounding box center [422, 111] width 707 height 25
type input "September Pricing - Nike Pegasus Plus (25% off)"
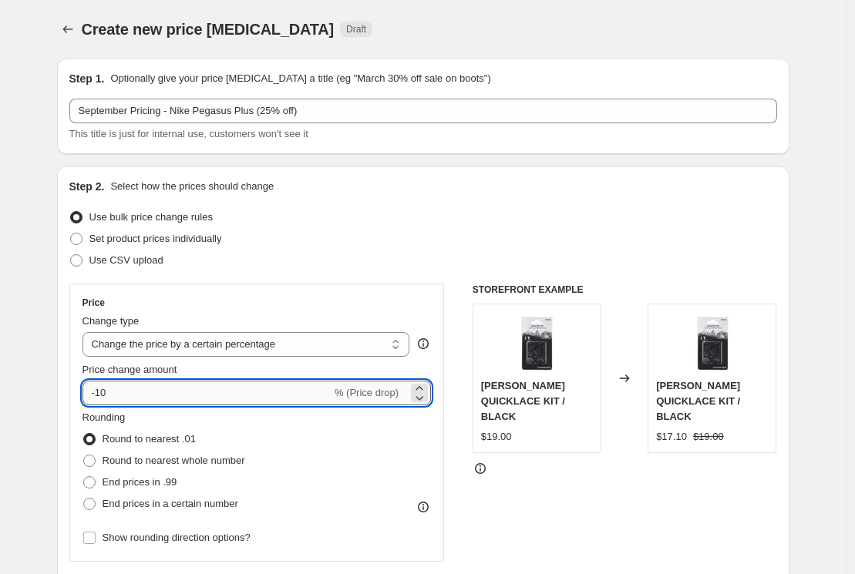
drag, startPoint x: 102, startPoint y: 395, endPoint x: 126, endPoint y: 398, distance: 24.0
click at [123, 397] on input "-10" at bounding box center [206, 393] width 249 height 25
type input "-25"
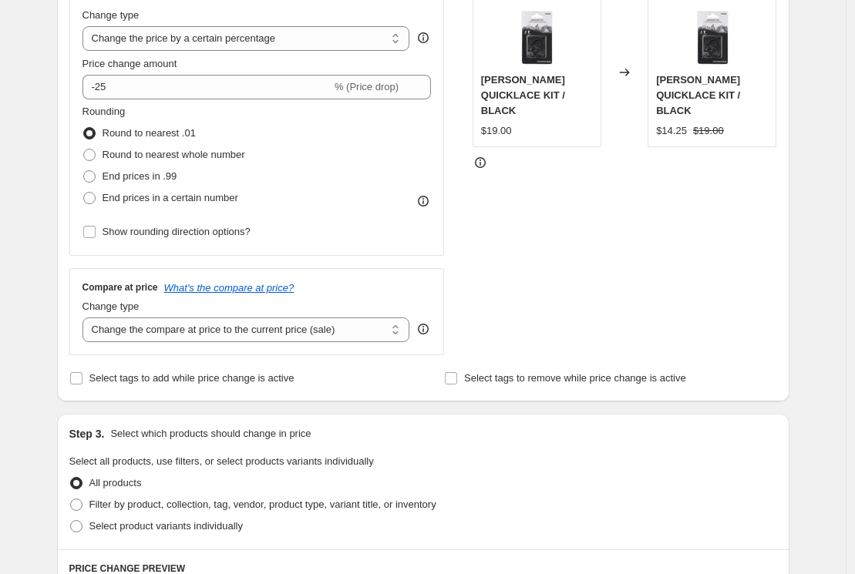
scroll to position [309, 0]
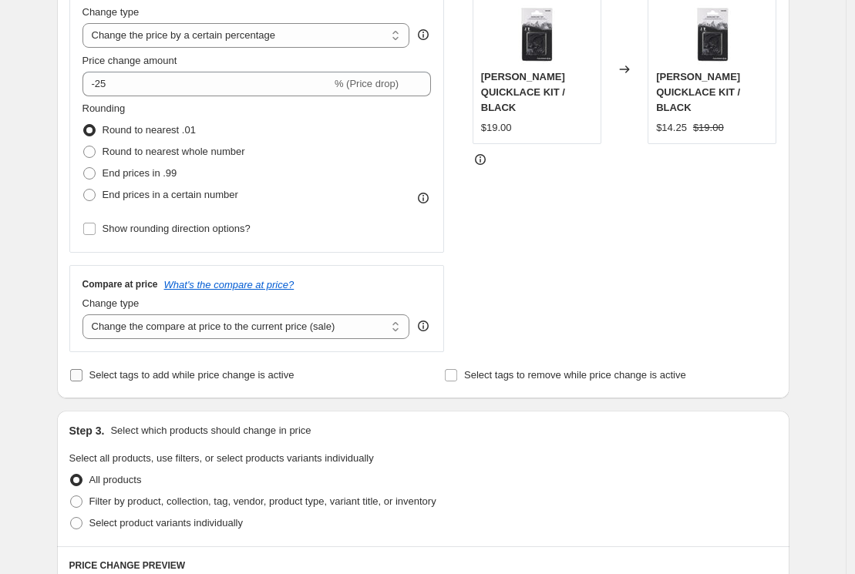
click at [178, 383] on label "Select tags to add while price change is active" at bounding box center [181, 376] width 225 height 22
click at [82, 381] on input "Select tags to add while price change is active" at bounding box center [76, 375] width 12 height 12
checkbox input "true"
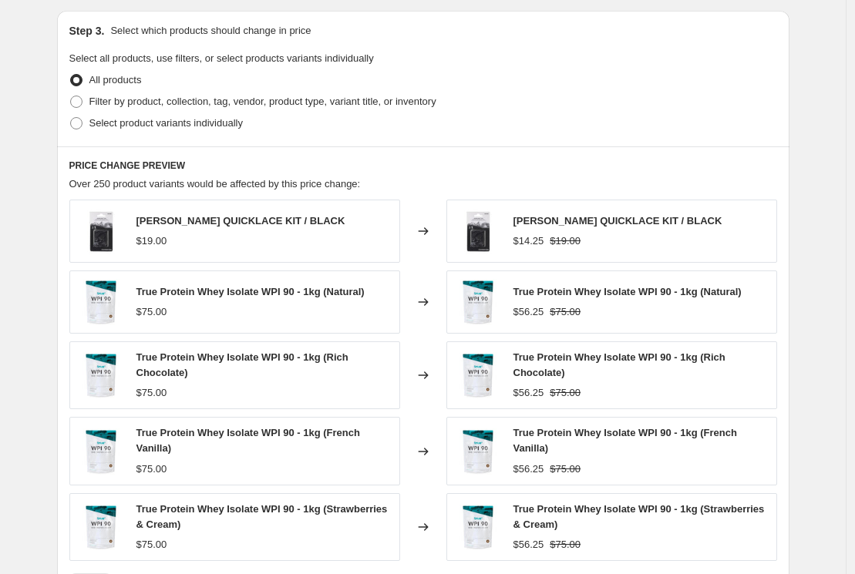
scroll to position [486, 0]
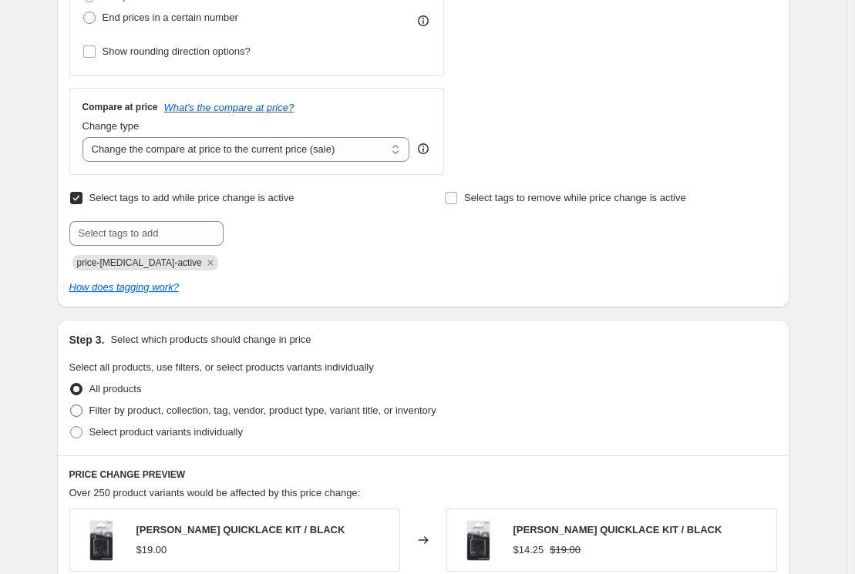
click at [321, 408] on span "Filter by product, collection, tag, vendor, product type, variant title, or inv…" at bounding box center [262, 411] width 347 height 12
click at [71, 405] on input "Filter by product, collection, tag, vendor, product type, variant title, or inv…" at bounding box center [70, 405] width 1 height 1
radio input "true"
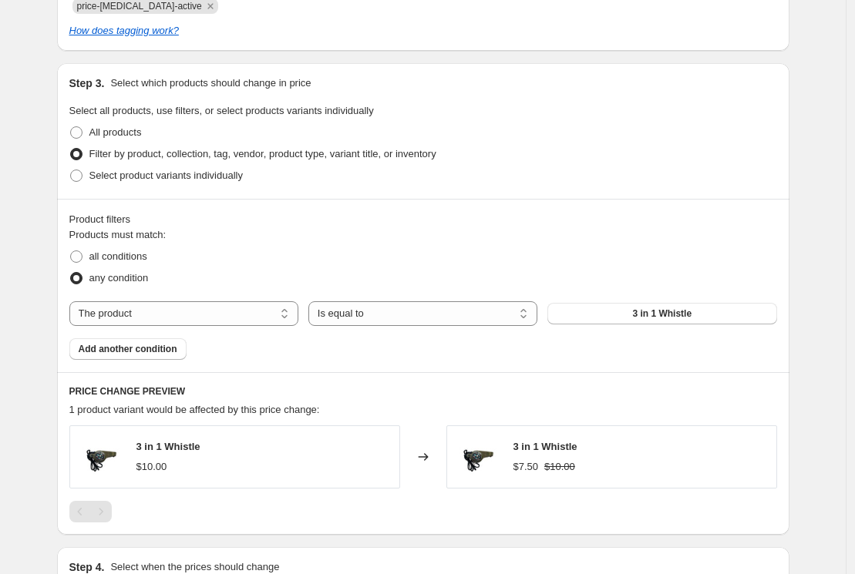
scroll to position [805, 0]
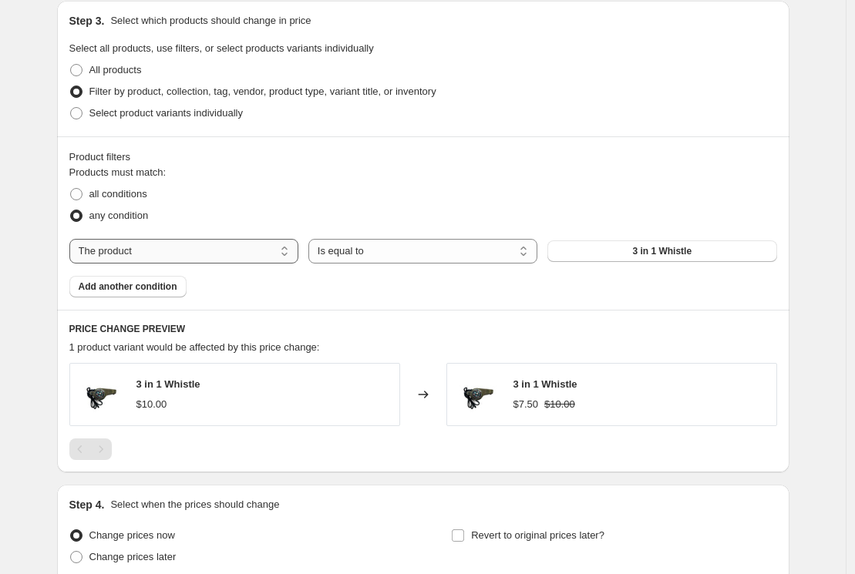
click at [214, 239] on select "The product The product's collection The product's tag The product's vendor The…" at bounding box center [183, 251] width 229 height 25
select select "tag"
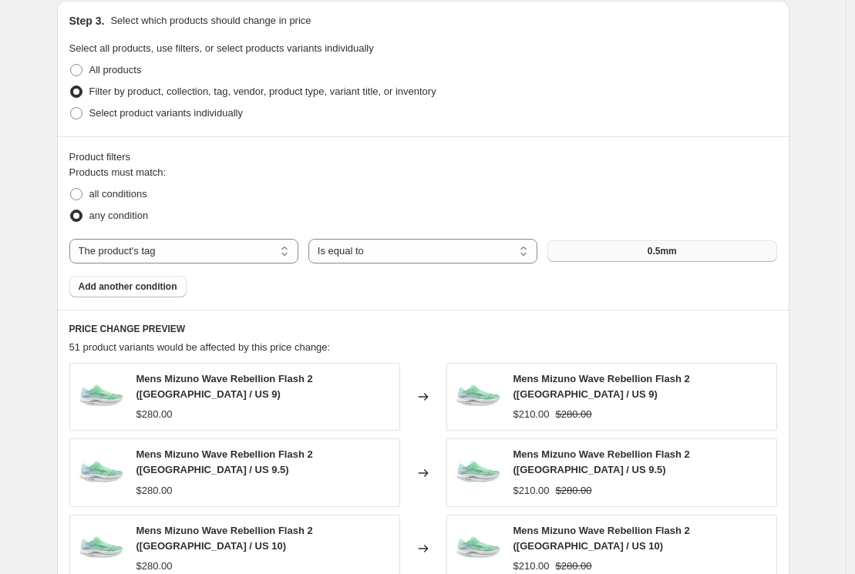
click at [697, 260] on button "0.5mm" at bounding box center [661, 251] width 229 height 22
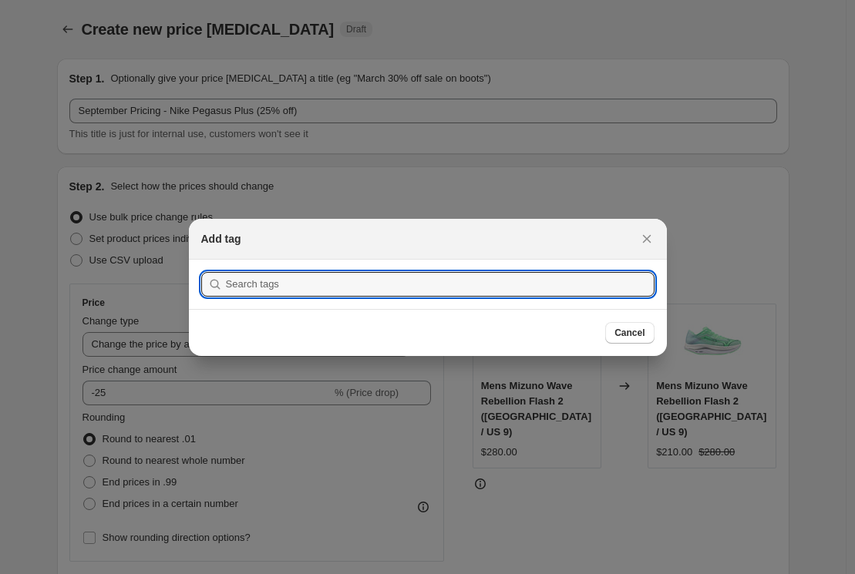
scroll to position [0, 0]
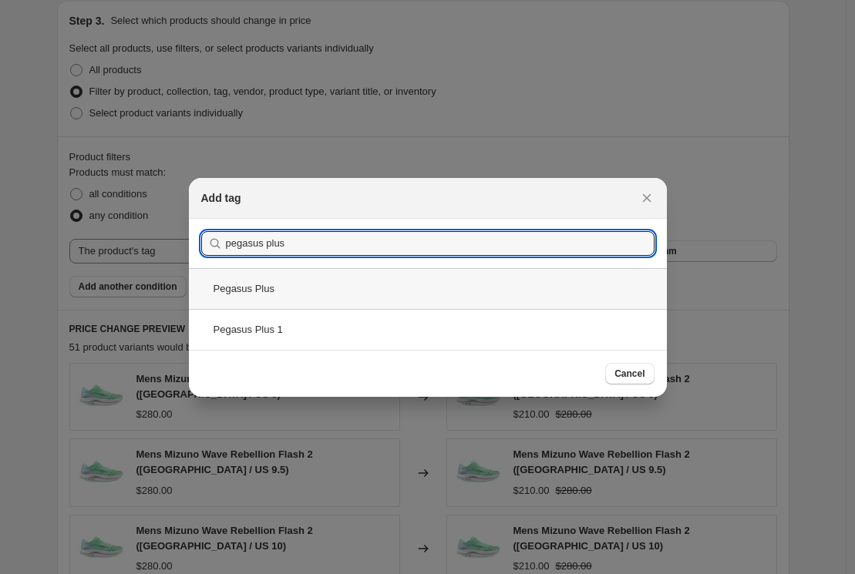
type input "pegasus plus"
click at [257, 300] on div "Pegasus Plus" at bounding box center [428, 288] width 478 height 41
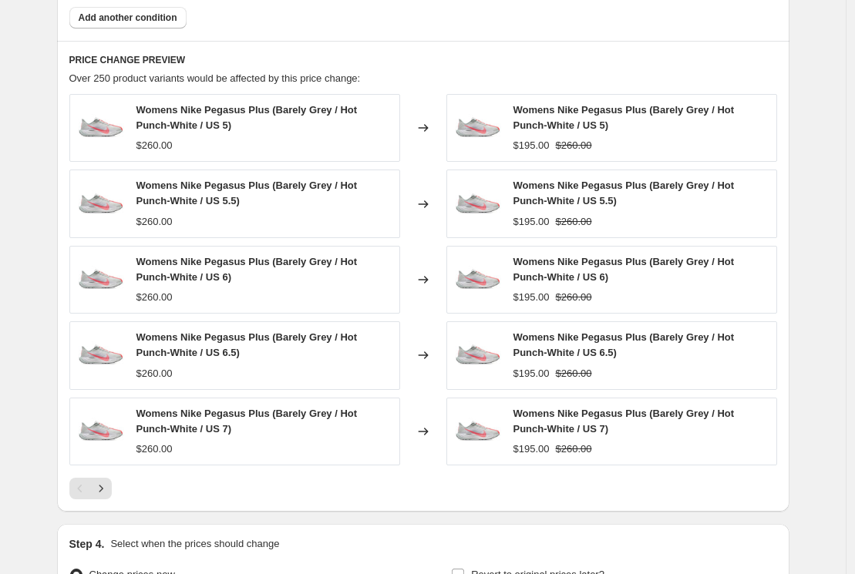
scroll to position [1251, 0]
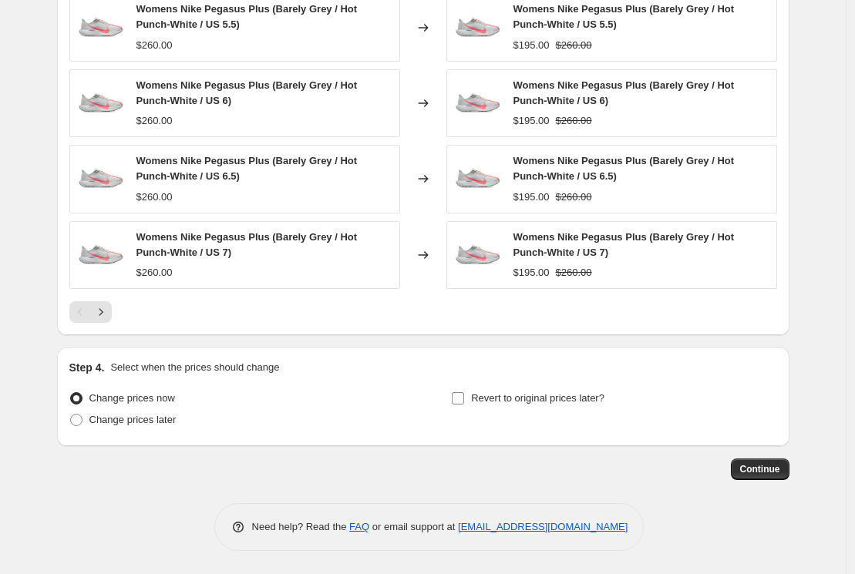
click at [499, 394] on span "Revert to original prices later?" at bounding box center [537, 398] width 133 height 12
click at [464, 394] on input "Revert to original prices later?" at bounding box center [458, 398] width 12 height 12
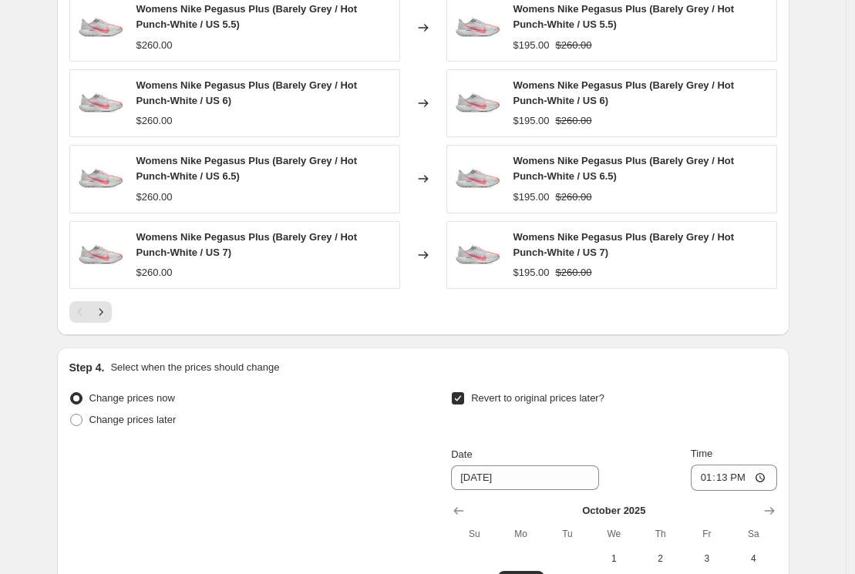
click at [571, 392] on span "Revert to original prices later?" at bounding box center [537, 398] width 133 height 12
click at [464, 392] on input "Revert to original prices later?" at bounding box center [458, 398] width 12 height 12
checkbox input "false"
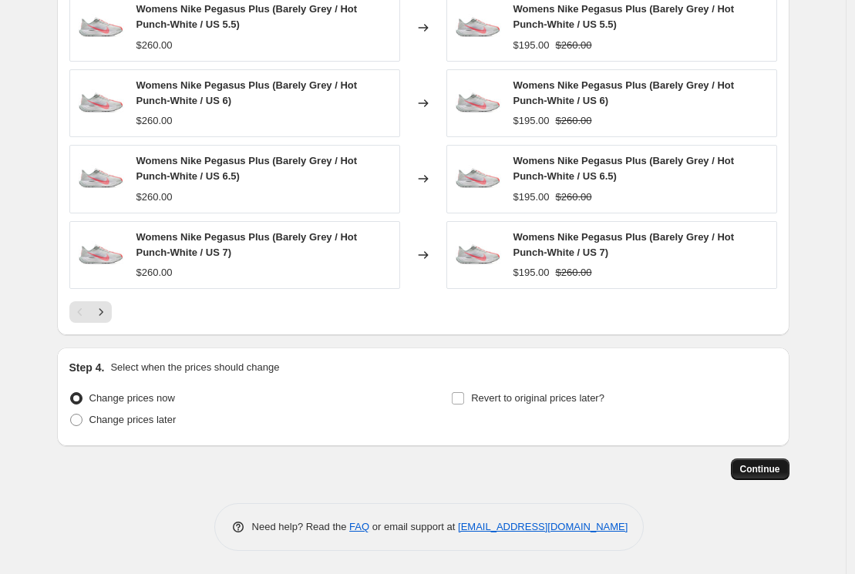
click at [766, 476] on button "Continue" at bounding box center [760, 470] width 59 height 22
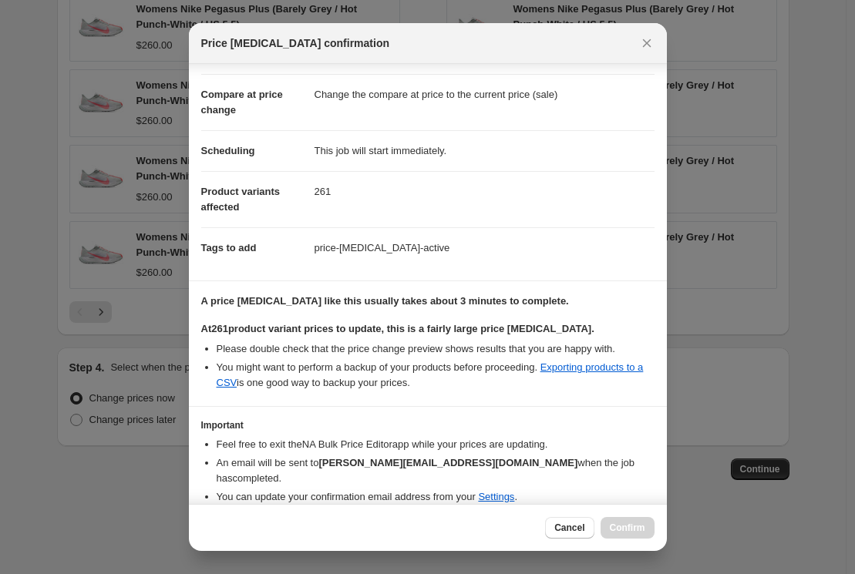
scroll to position [106, 0]
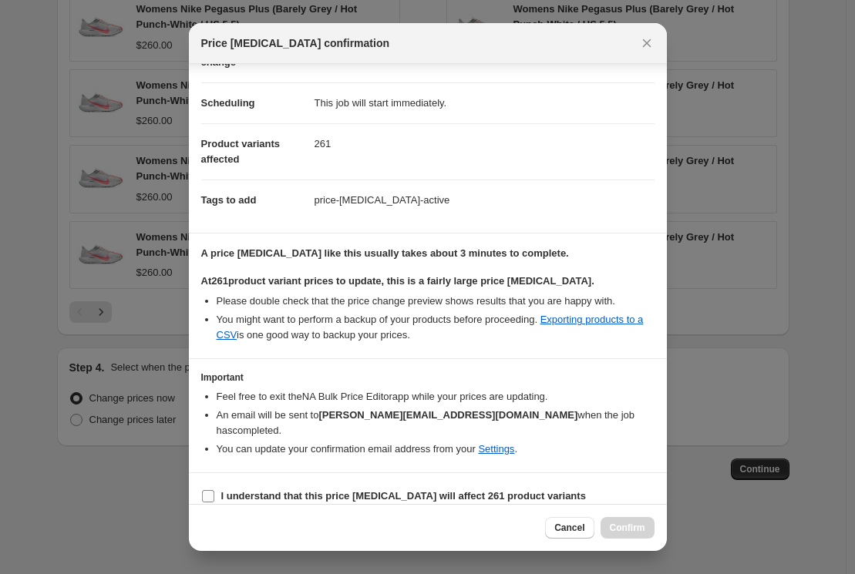
click at [529, 490] on b "I understand that this price change job will affect 261 product variants" at bounding box center [403, 496] width 365 height 12
click at [214, 490] on input "I understand that this price change job will affect 261 product variants" at bounding box center [208, 496] width 12 height 12
checkbox input "true"
click at [645, 530] on button "Confirm" at bounding box center [627, 528] width 54 height 22
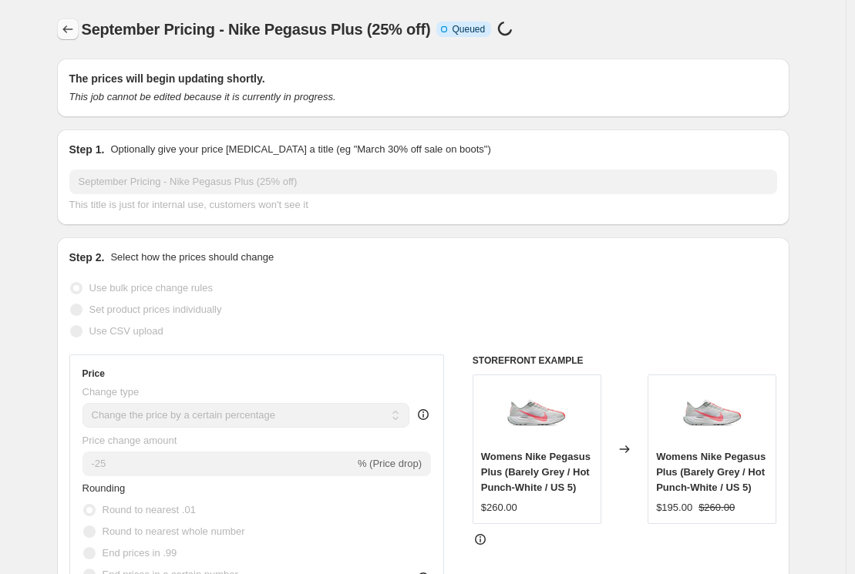
click at [69, 26] on icon "Price change jobs" at bounding box center [67, 29] width 15 height 15
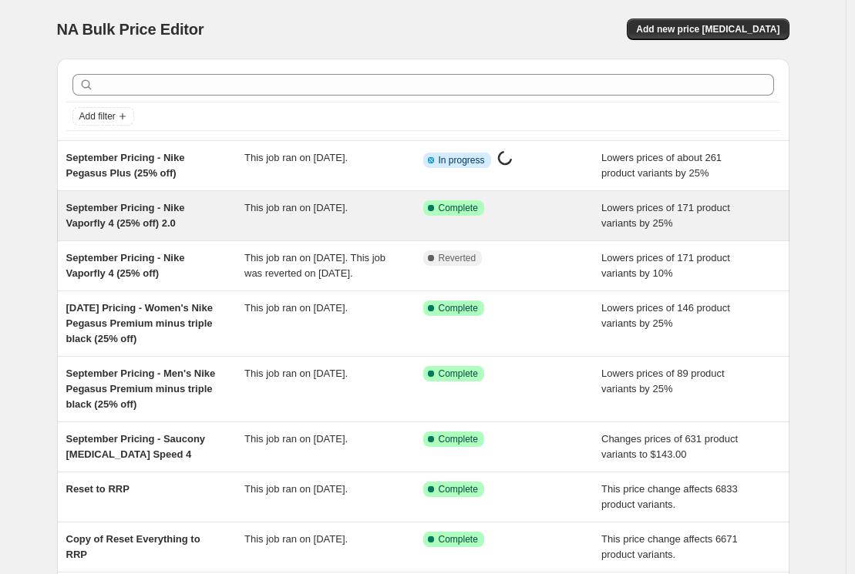
click at [184, 219] on span "September Pricing - Nike Vaporfly 4 (25% off) 2.0" at bounding box center [125, 215] width 119 height 27
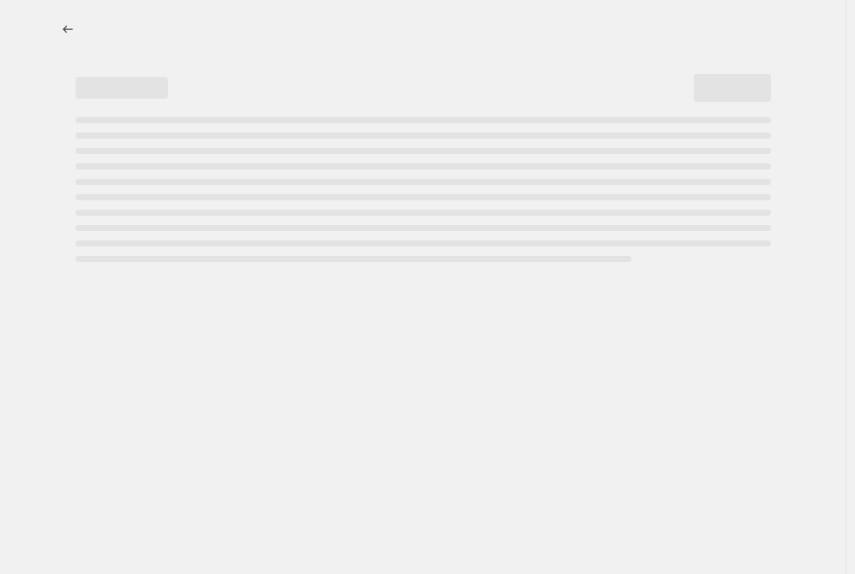
select select "percentage"
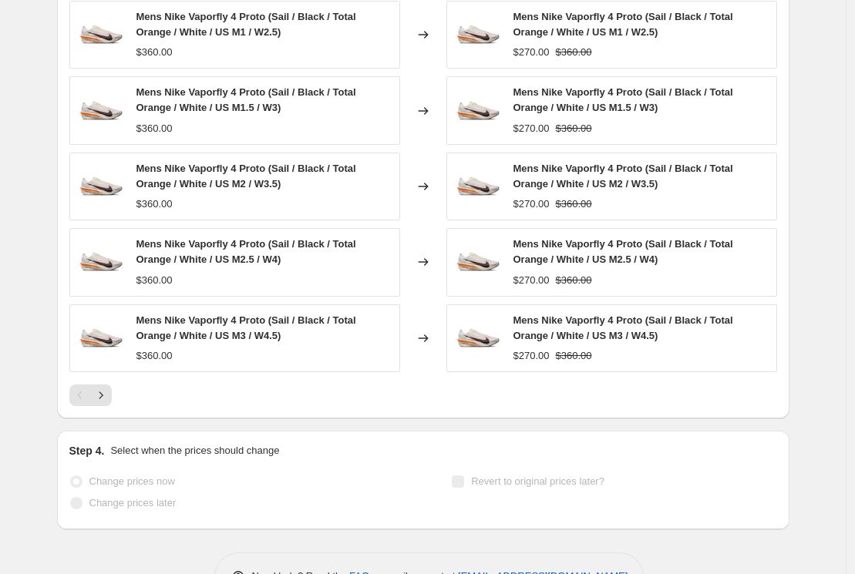
scroll to position [1237, 0]
